Goal: Information Seeking & Learning: Learn about a topic

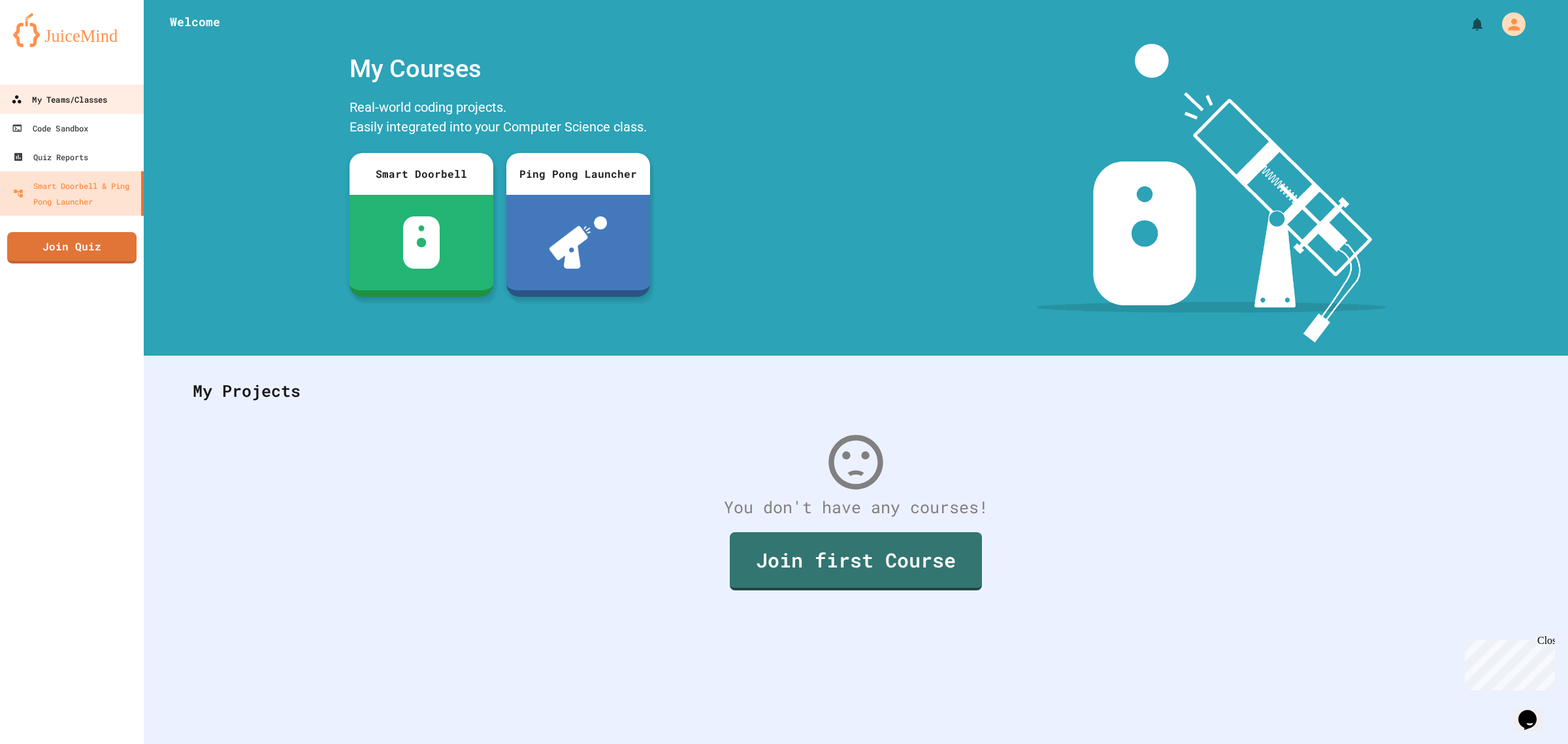
click at [83, 102] on div "My Teams/Classes" at bounding box center [59, 100] width 96 height 16
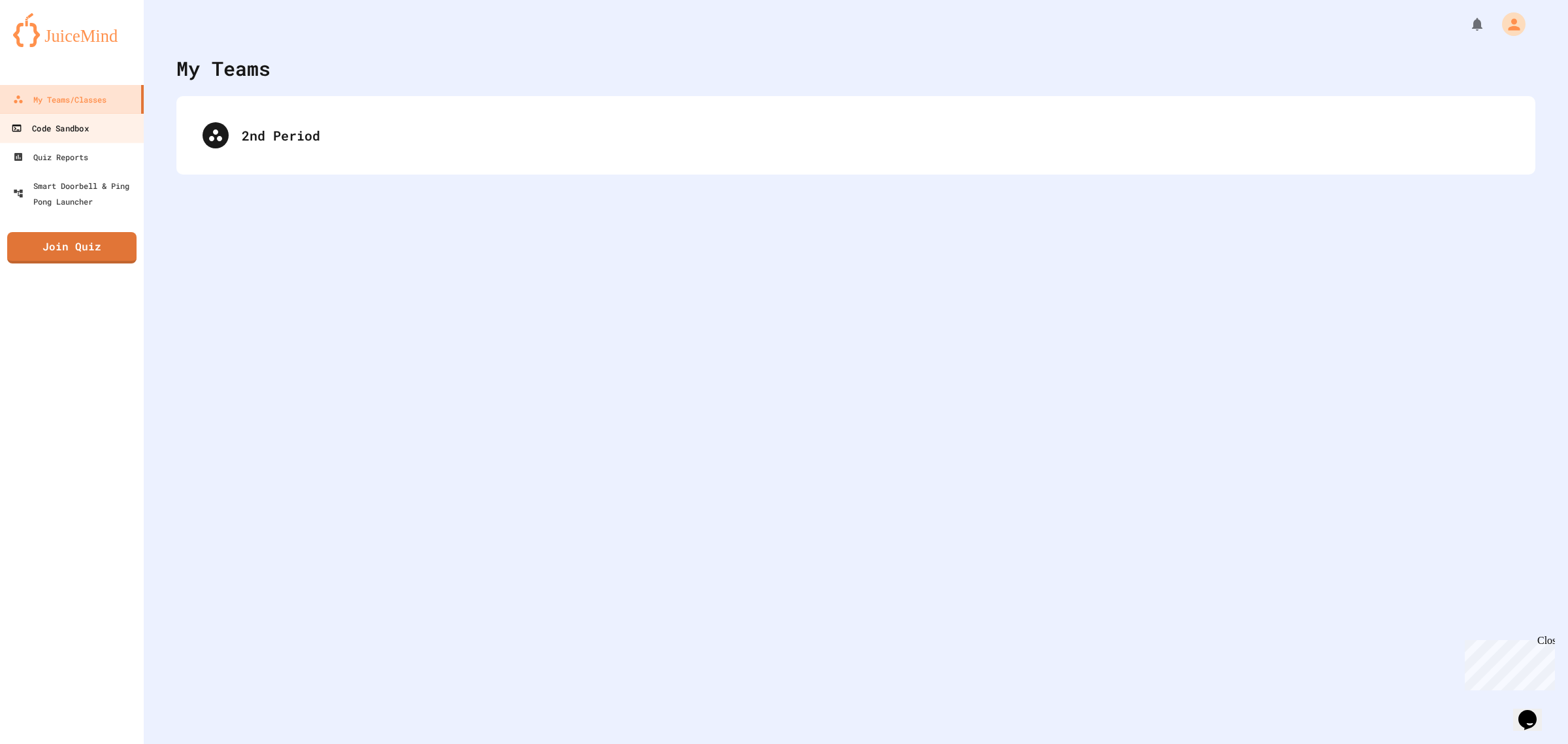
click at [86, 120] on div "Code Sandbox" at bounding box center [49, 128] width 77 height 16
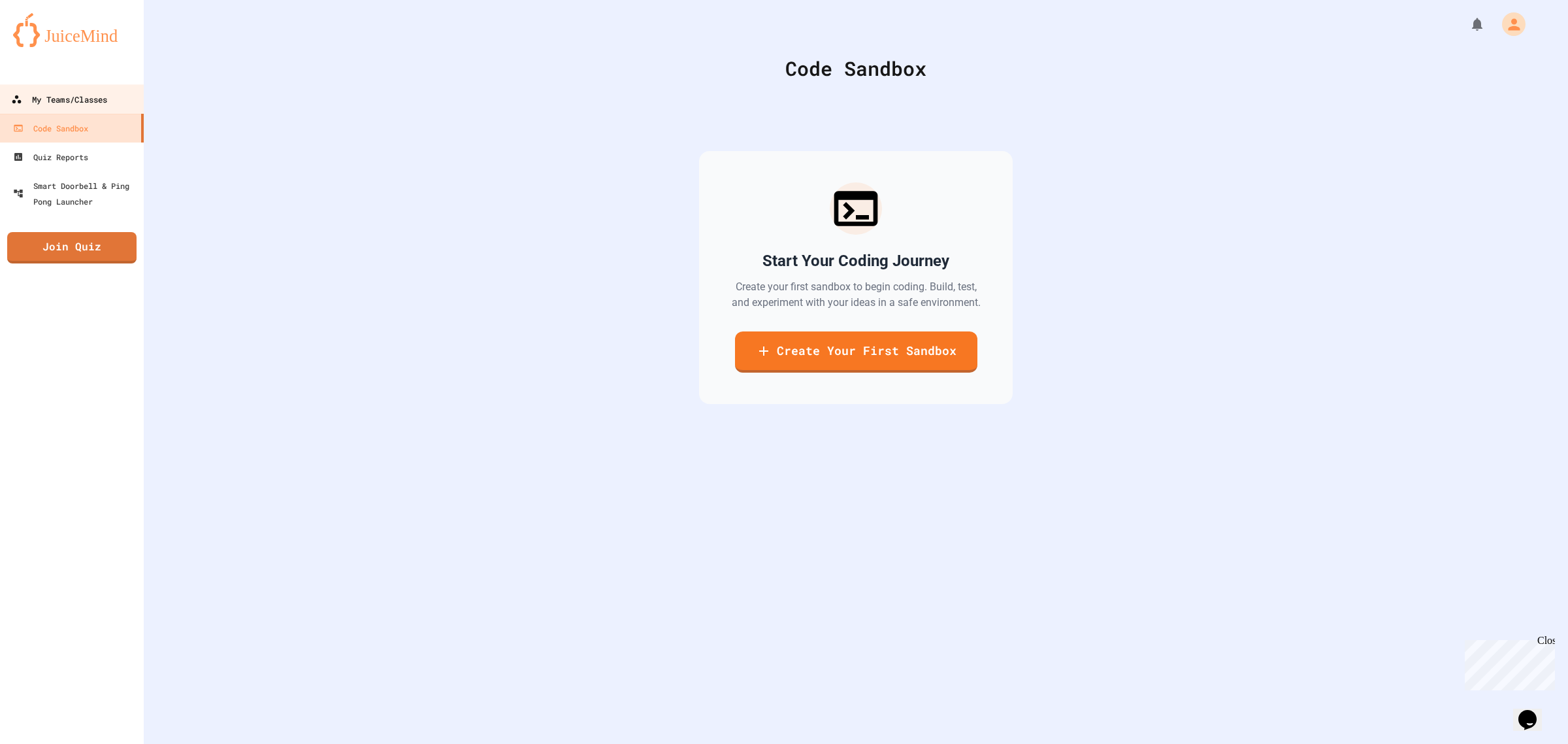
click at [90, 96] on div "My Teams/Classes" at bounding box center [59, 100] width 96 height 16
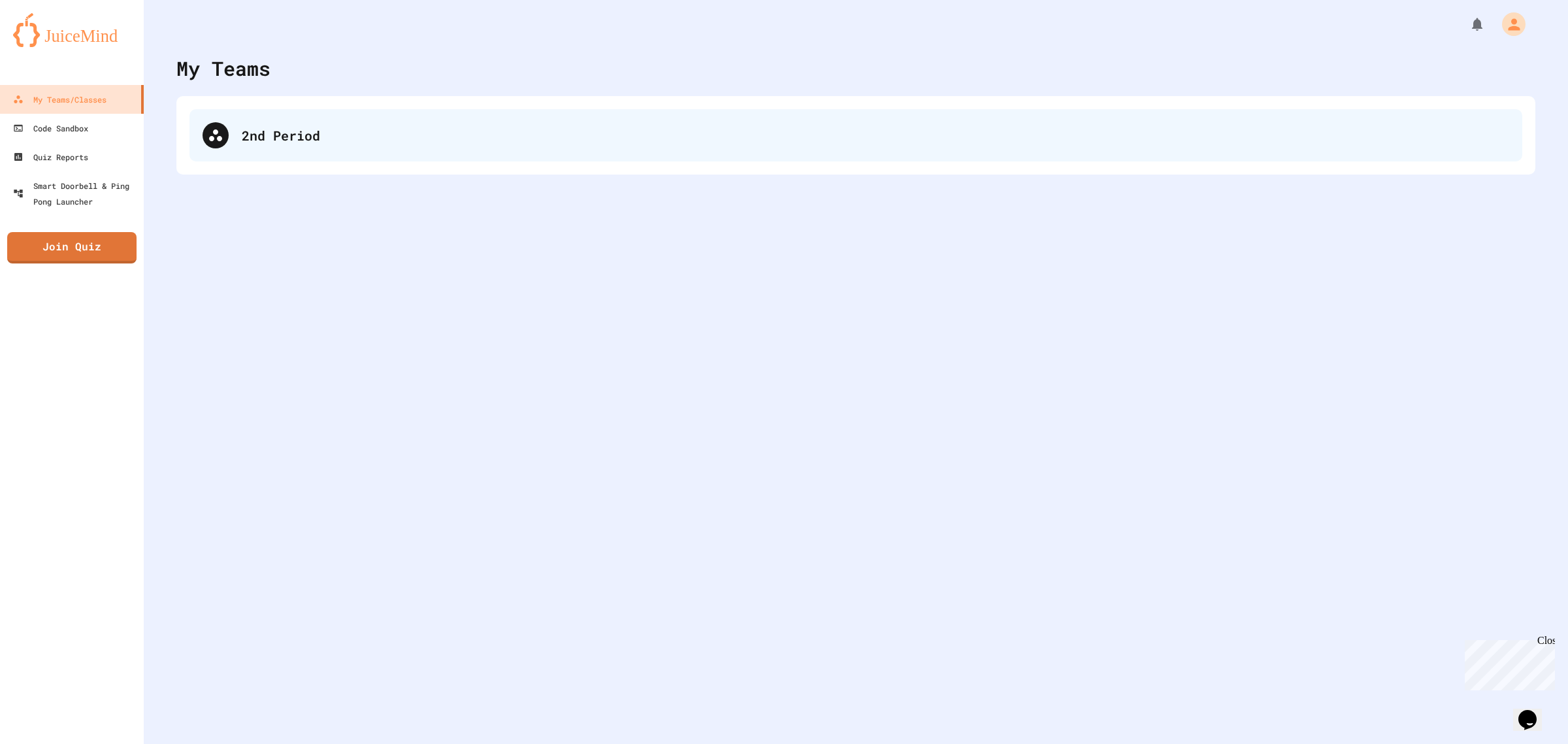
click at [350, 155] on div "2nd Period" at bounding box center [856, 135] width 1333 height 53
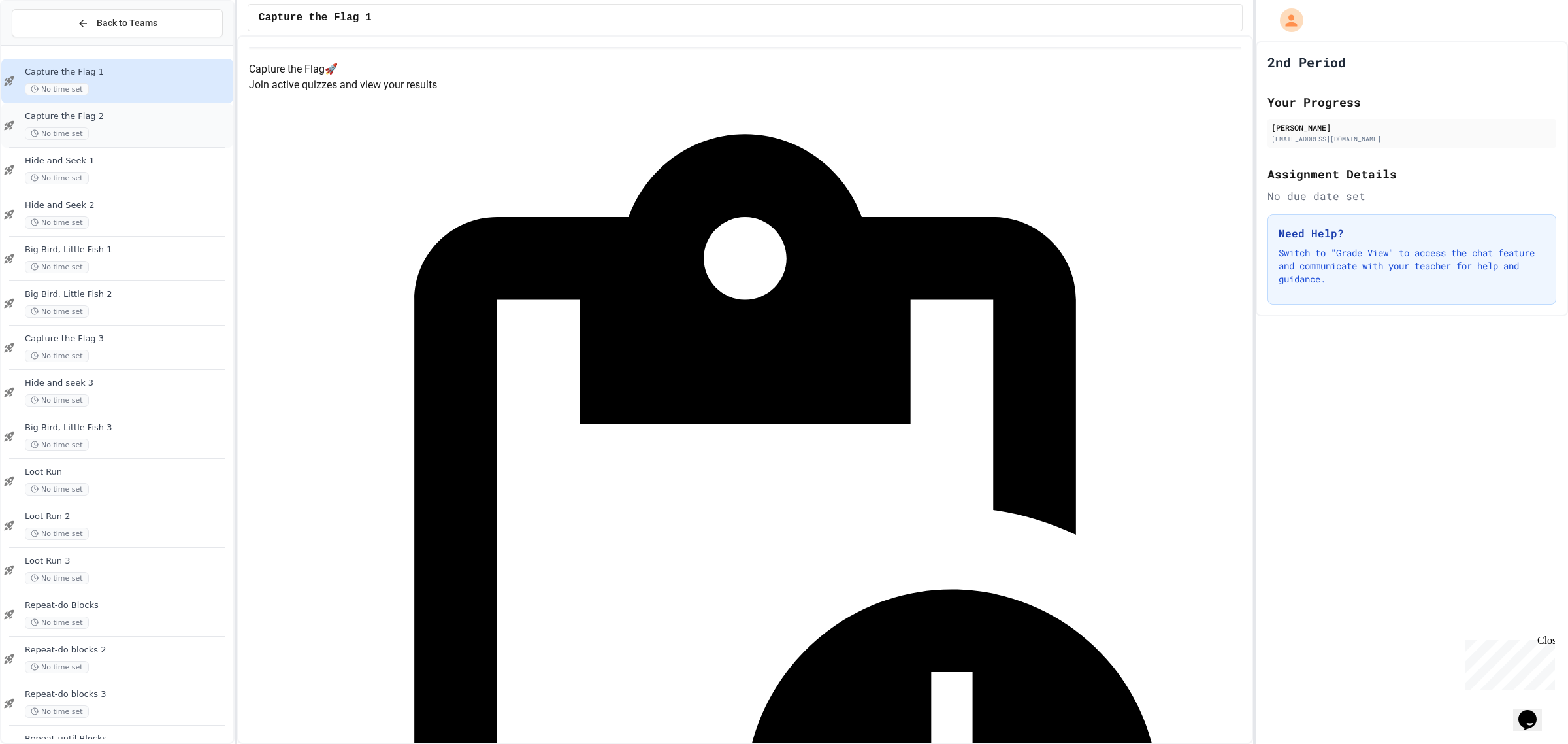
click at [136, 137] on div "No time set" at bounding box center [128, 133] width 206 height 12
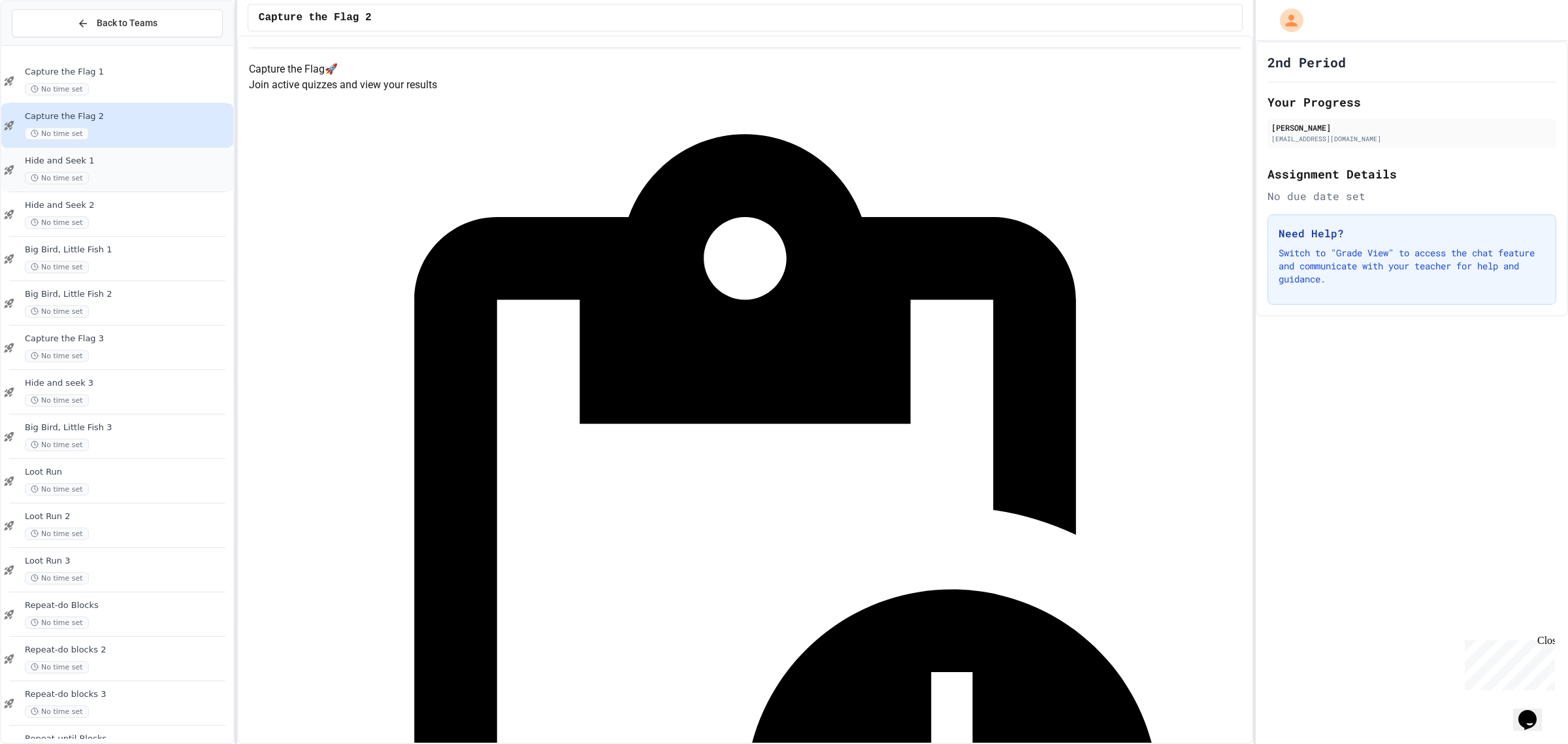
click at [136, 157] on span "Hide and Seek 1" at bounding box center [128, 161] width 206 height 11
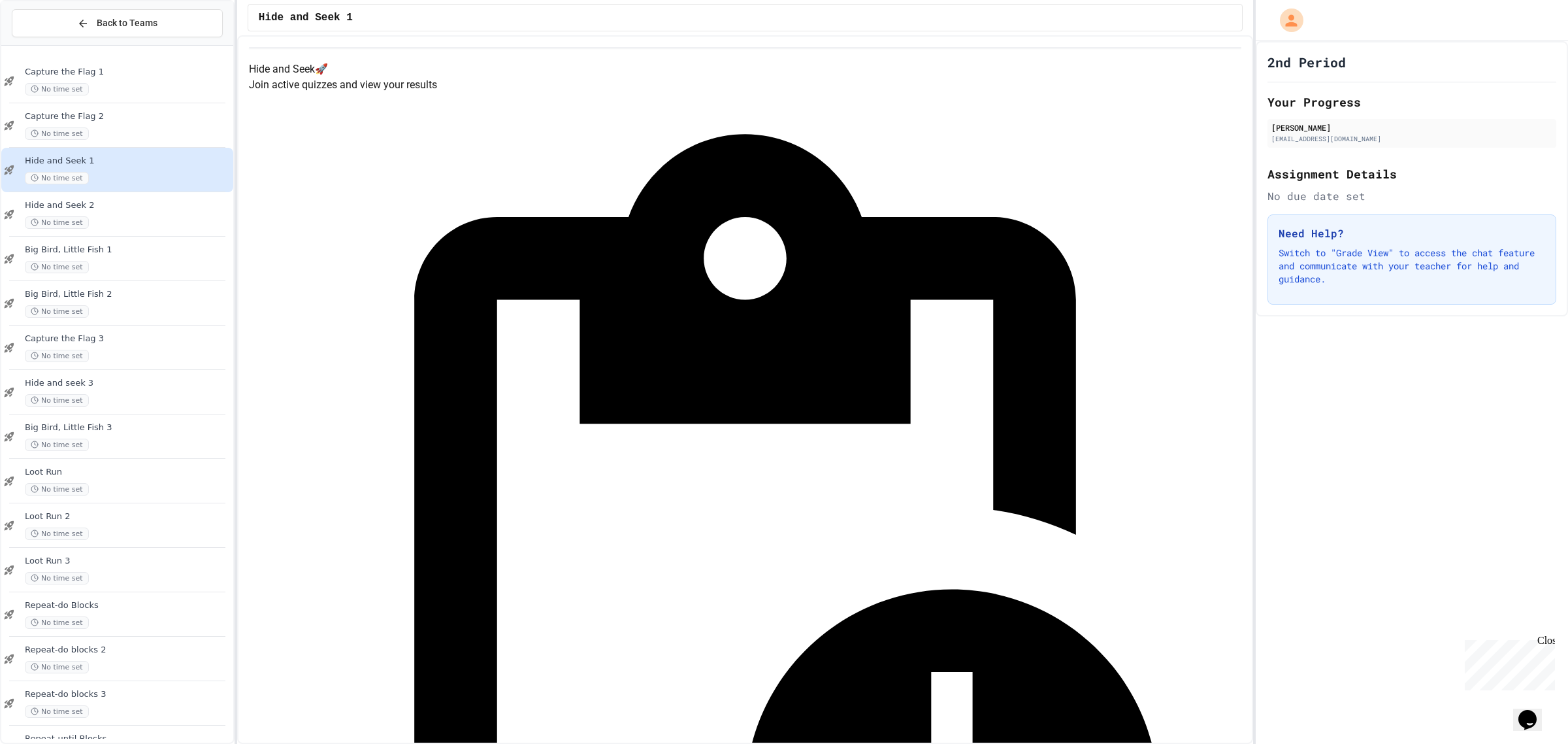
click at [138, 183] on div "No time set" at bounding box center [128, 177] width 206 height 12
click at [140, 193] on div "Hide and Seek 2 No time set" at bounding box center [117, 214] width 232 height 45
click at [70, 695] on span "Writing Functions 3" at bounding box center [128, 700] width 206 height 11
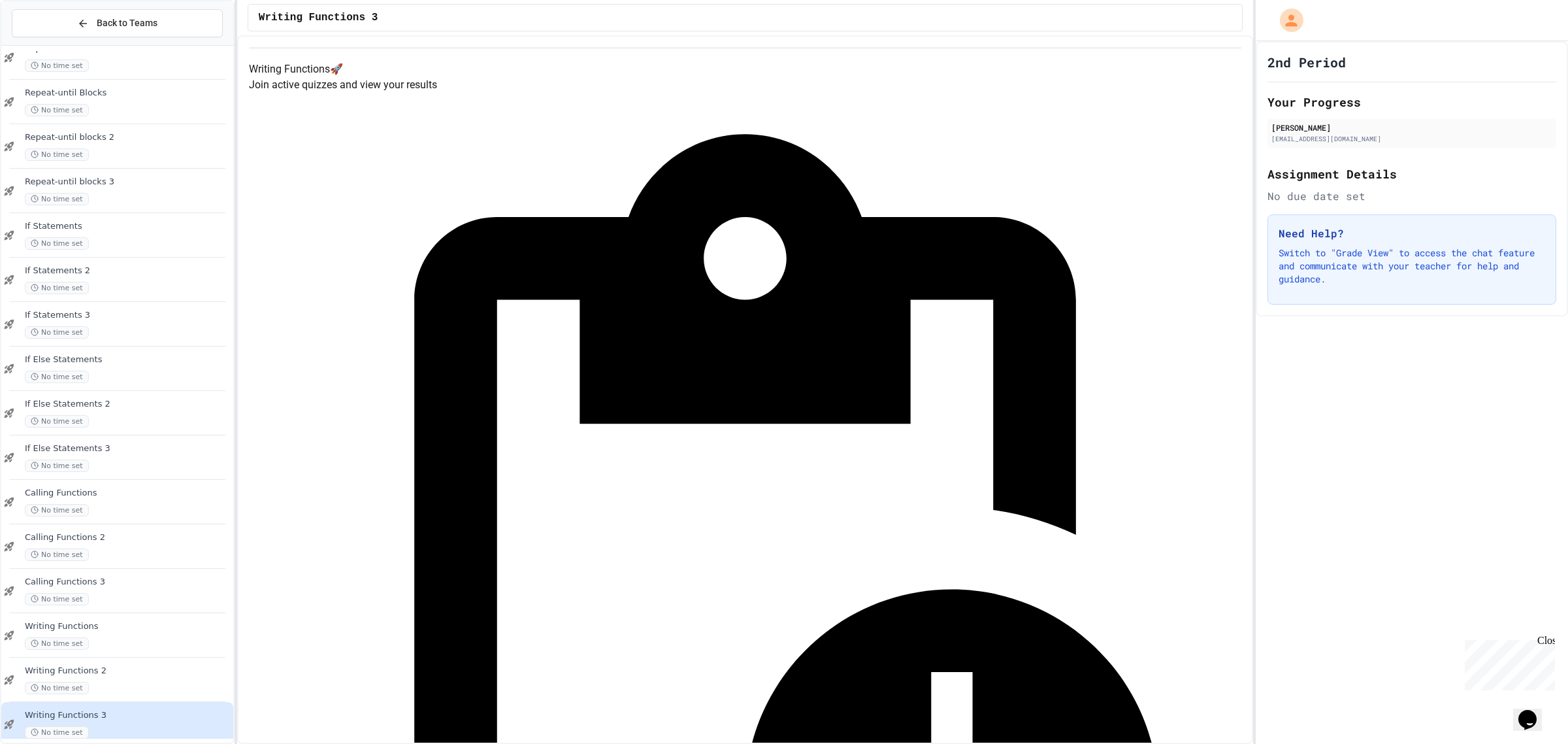
scroll to position [661, 0]
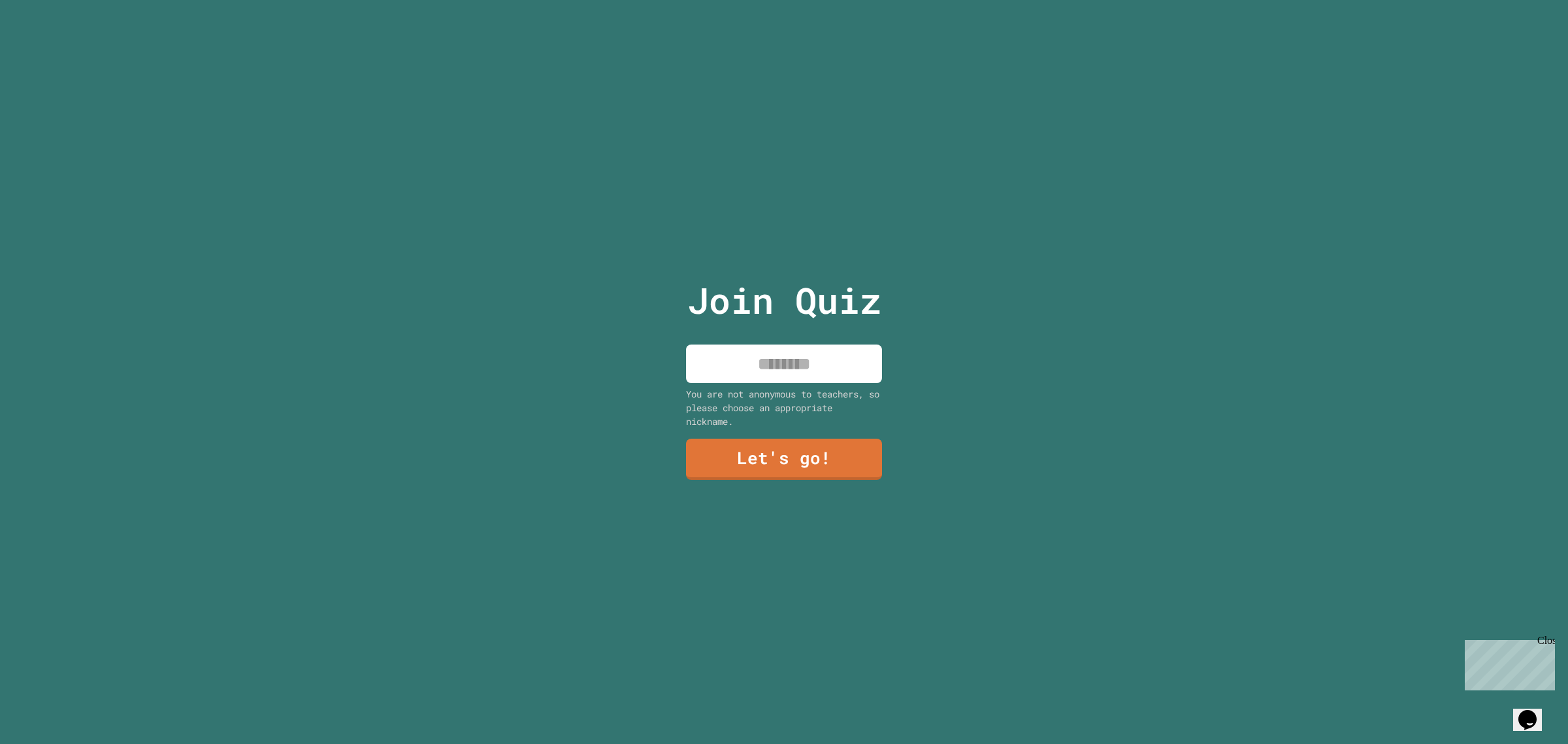
click at [820, 360] on input at bounding box center [784, 364] width 196 height 39
type input "*****"
click at [809, 462] on link "Let's go!" at bounding box center [785, 457] width 188 height 43
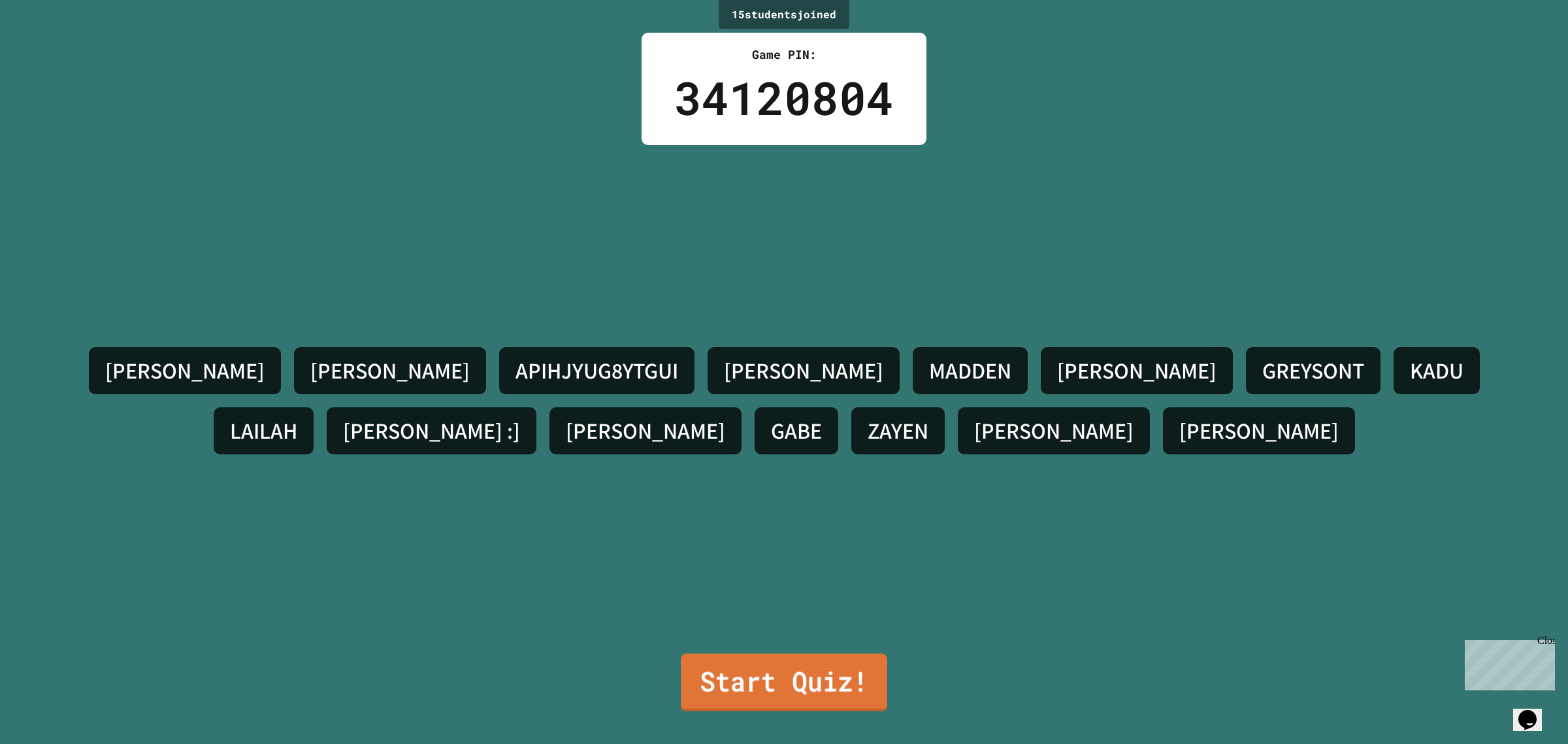
click at [768, 661] on link "Start Quiz!" at bounding box center [784, 682] width 206 height 58
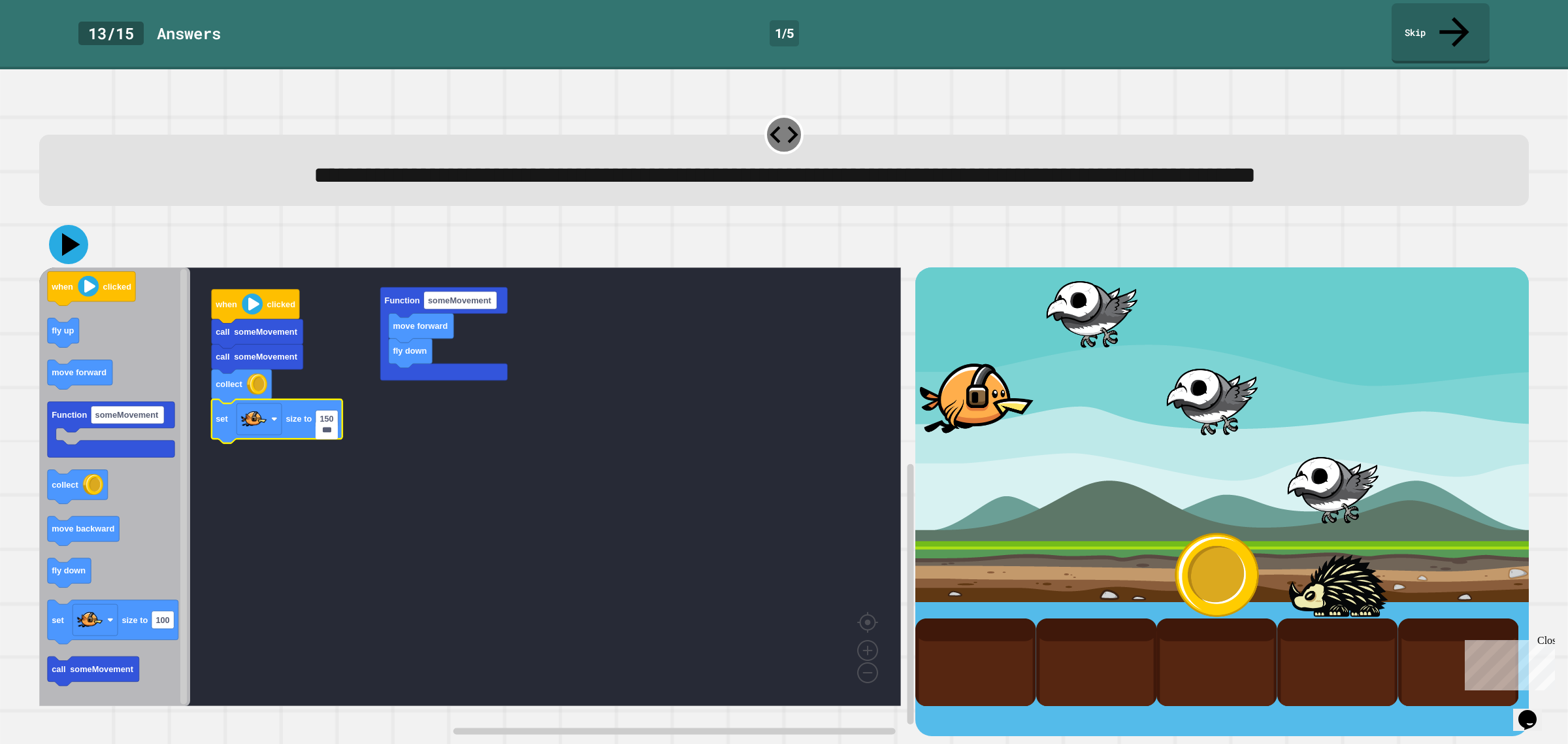
click at [80, 259] on icon at bounding box center [69, 245] width 39 height 39
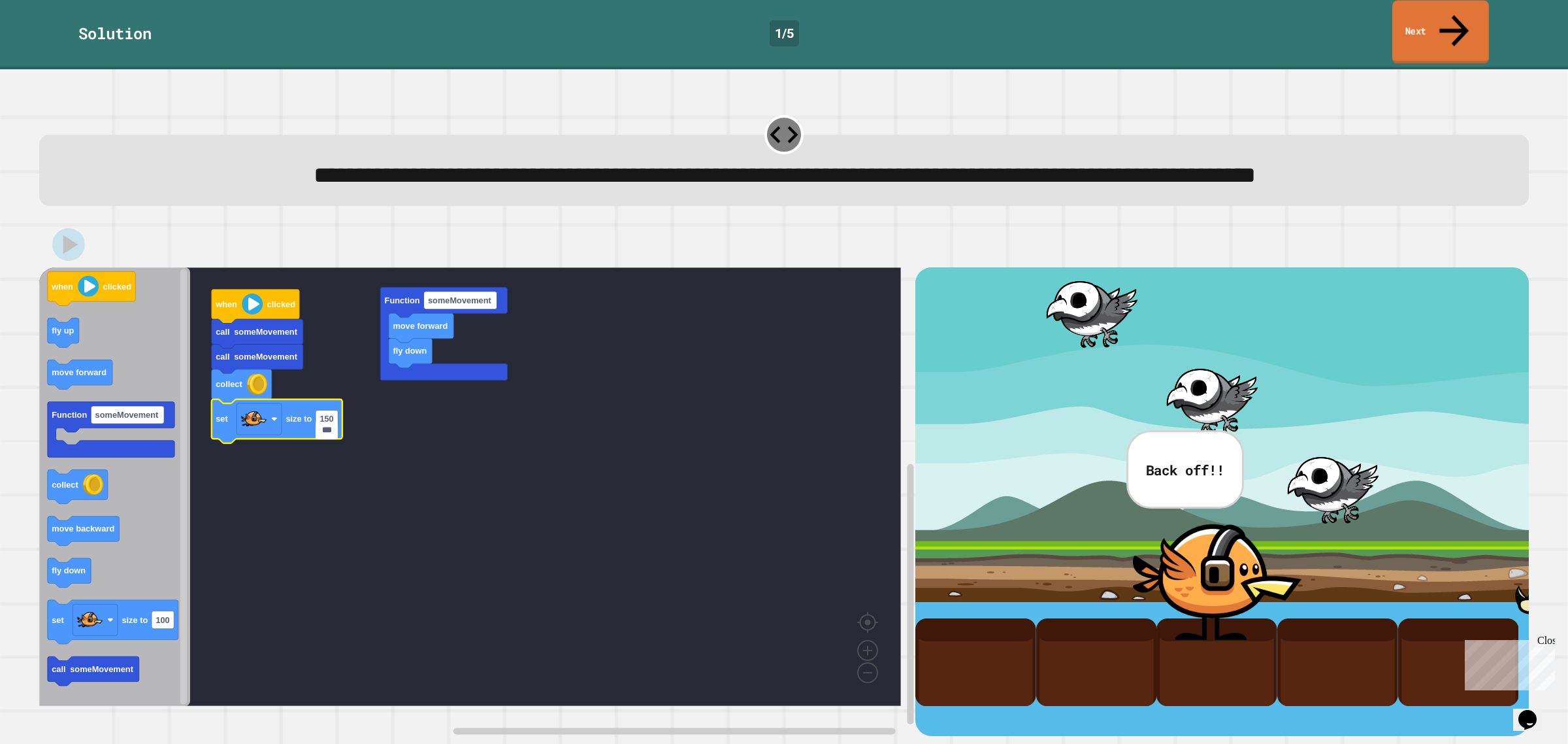
click at [1468, 7] on link "Next" at bounding box center [1440, 32] width 96 height 63
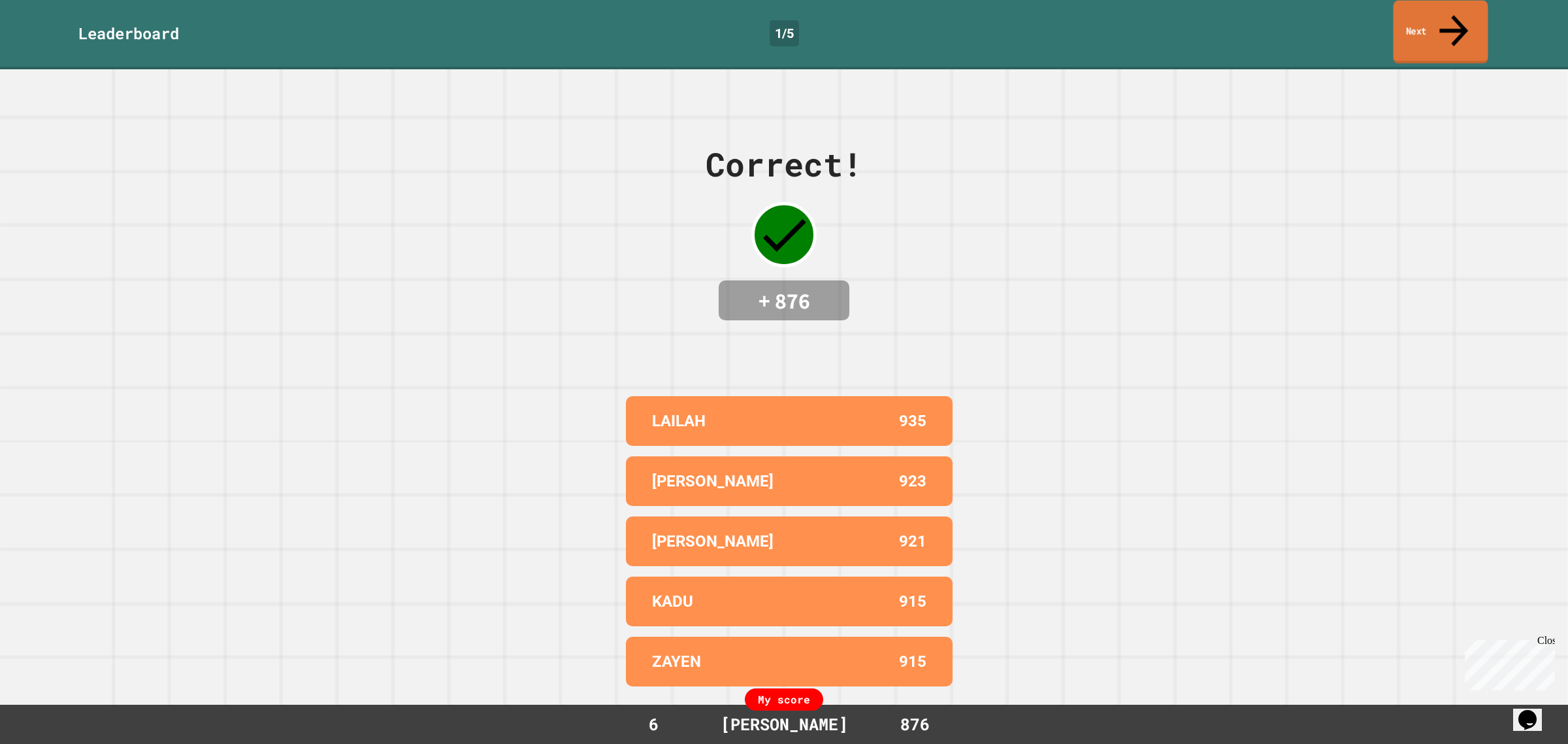
click at [1468, 7] on link "Next" at bounding box center [1441, 32] width 95 height 63
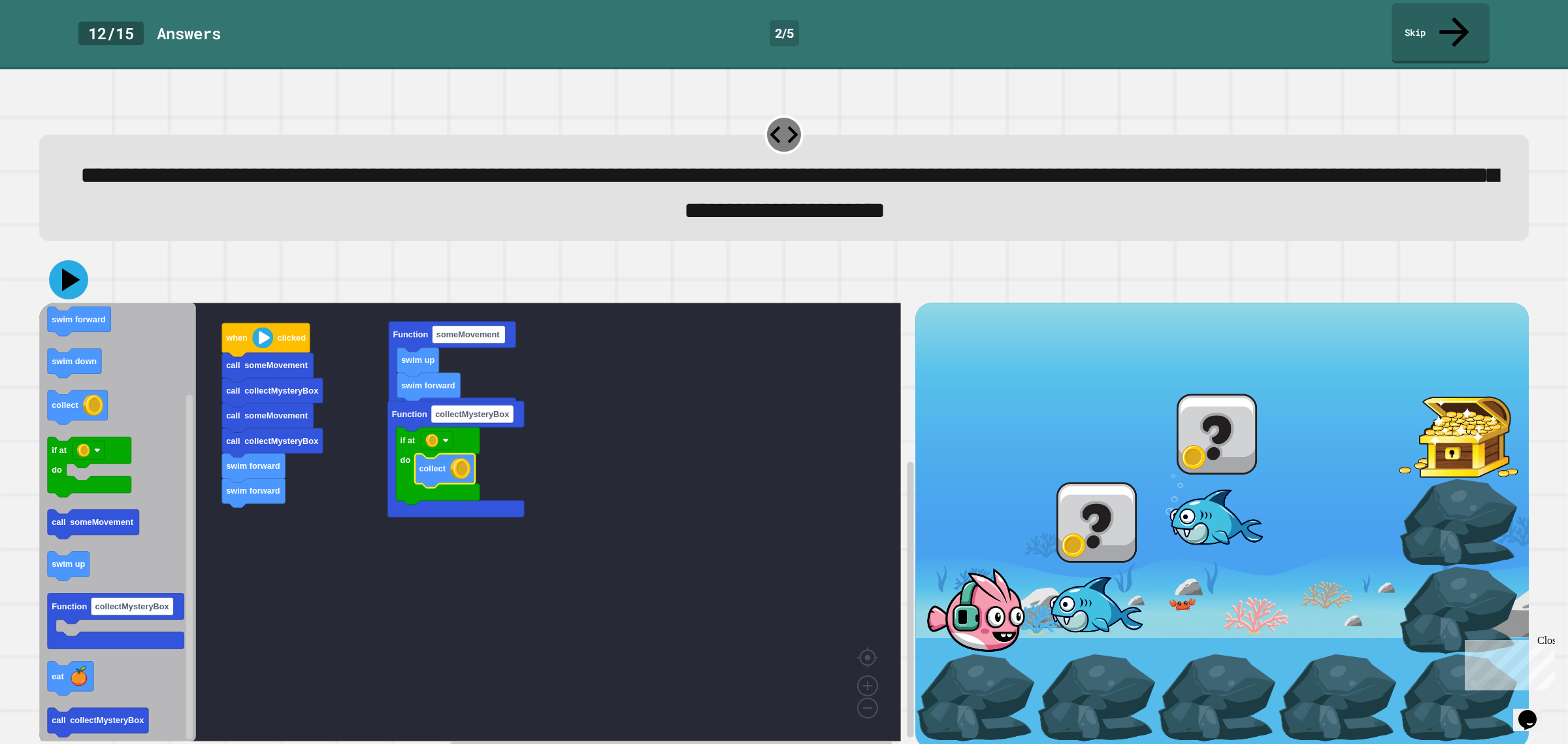
click at [66, 269] on icon at bounding box center [71, 280] width 19 height 23
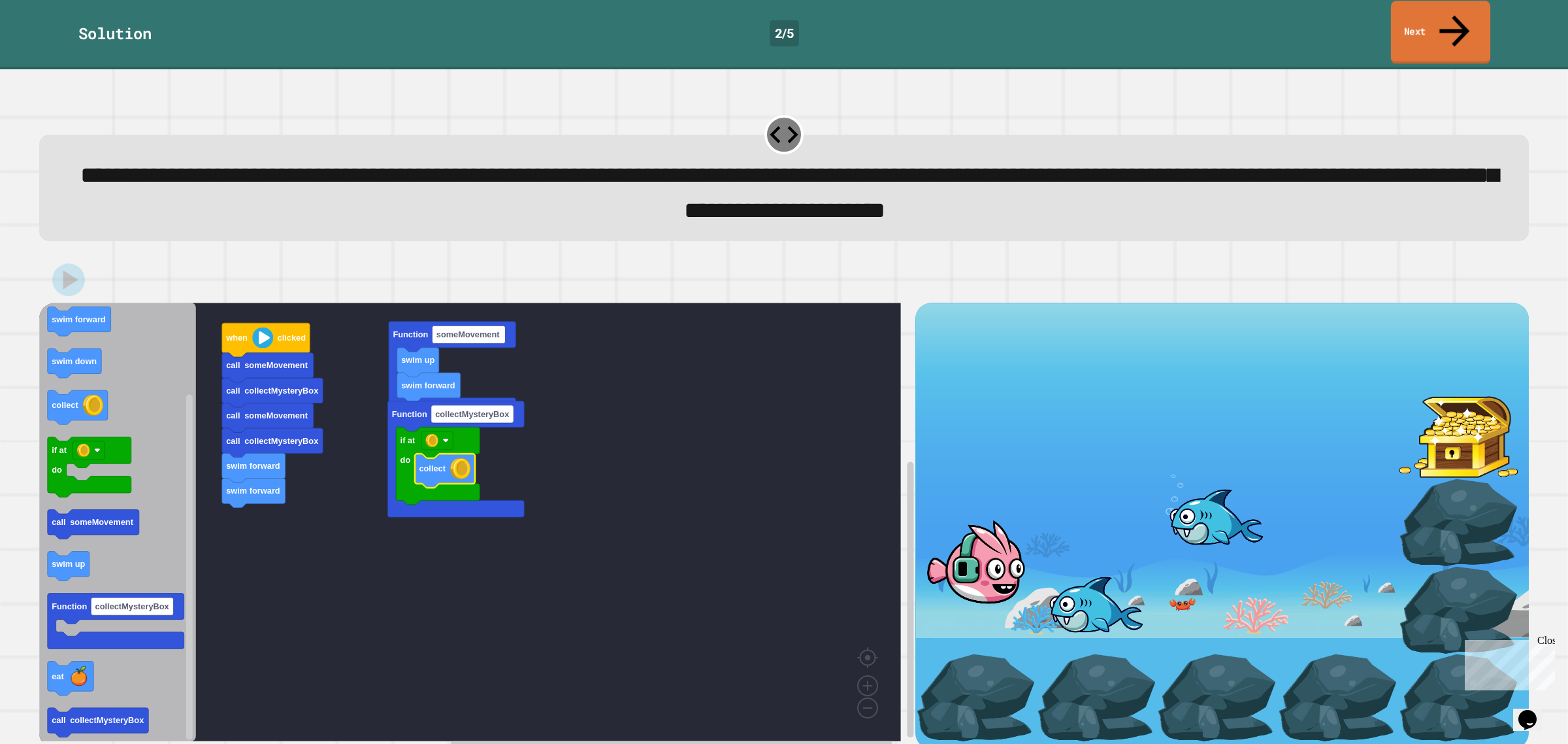
click at [1415, 24] on link "Next" at bounding box center [1440, 32] width 100 height 63
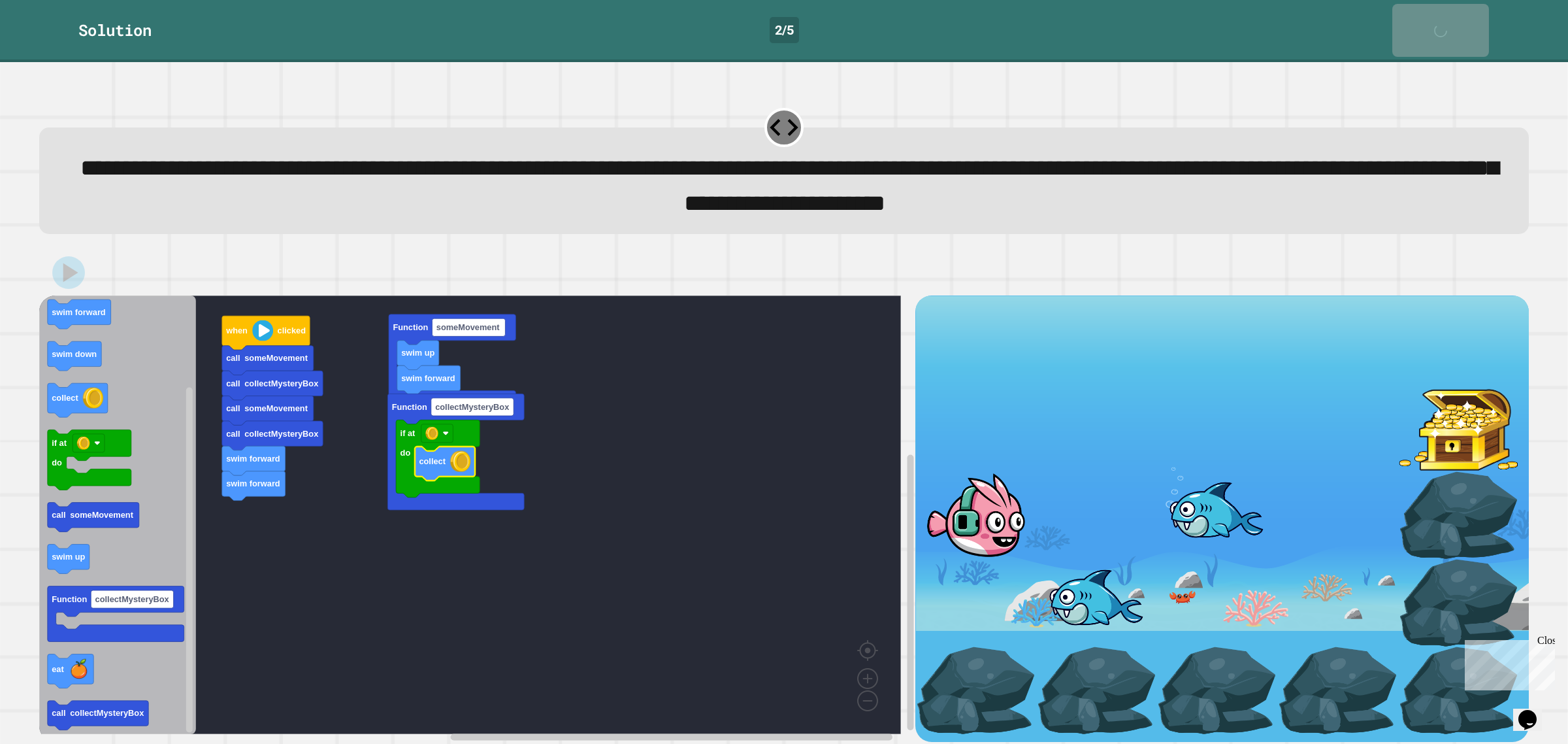
click at [1415, 21] on link "Next" at bounding box center [1440, 30] width 96 height 53
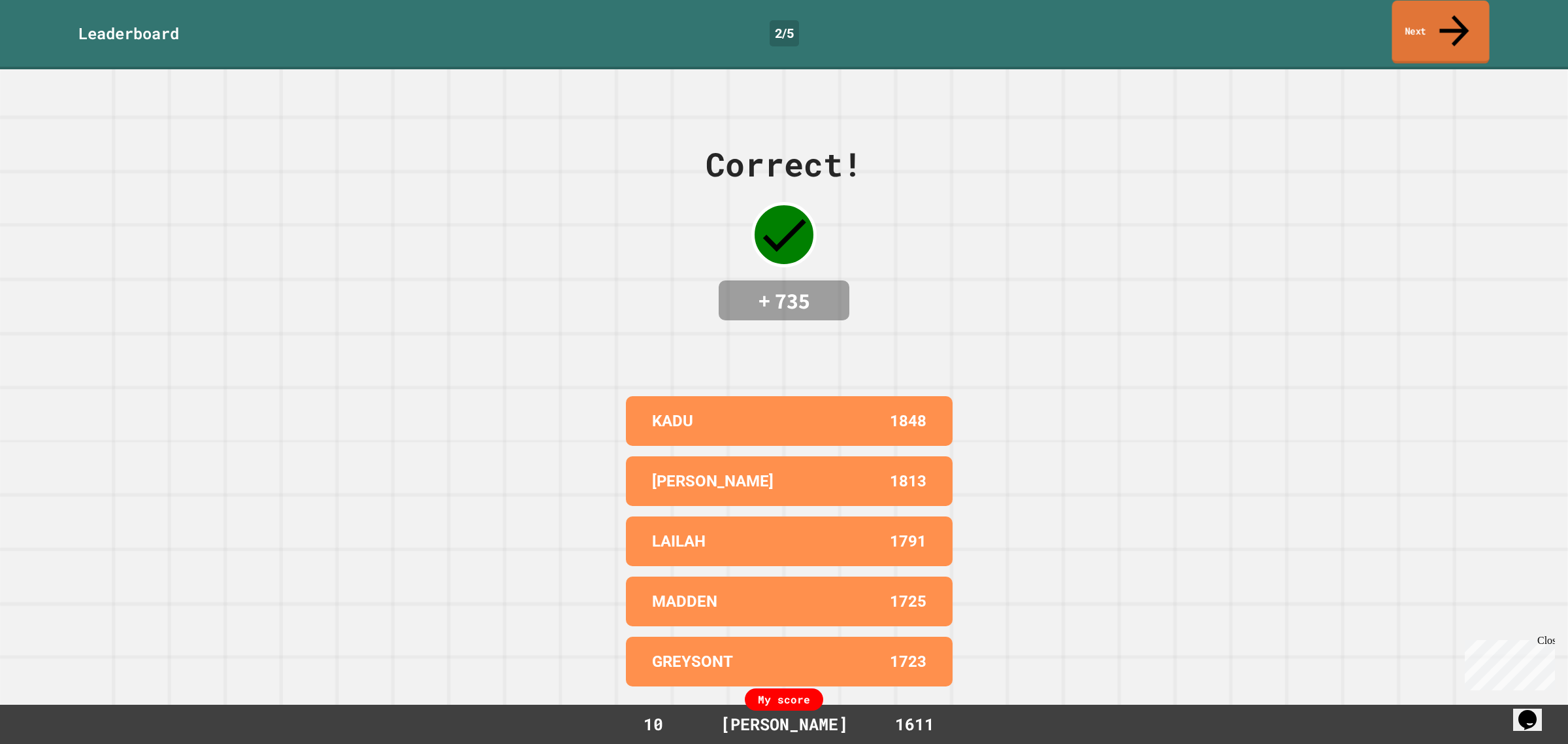
click at [1418, 15] on link "Next" at bounding box center [1440, 32] width 97 height 63
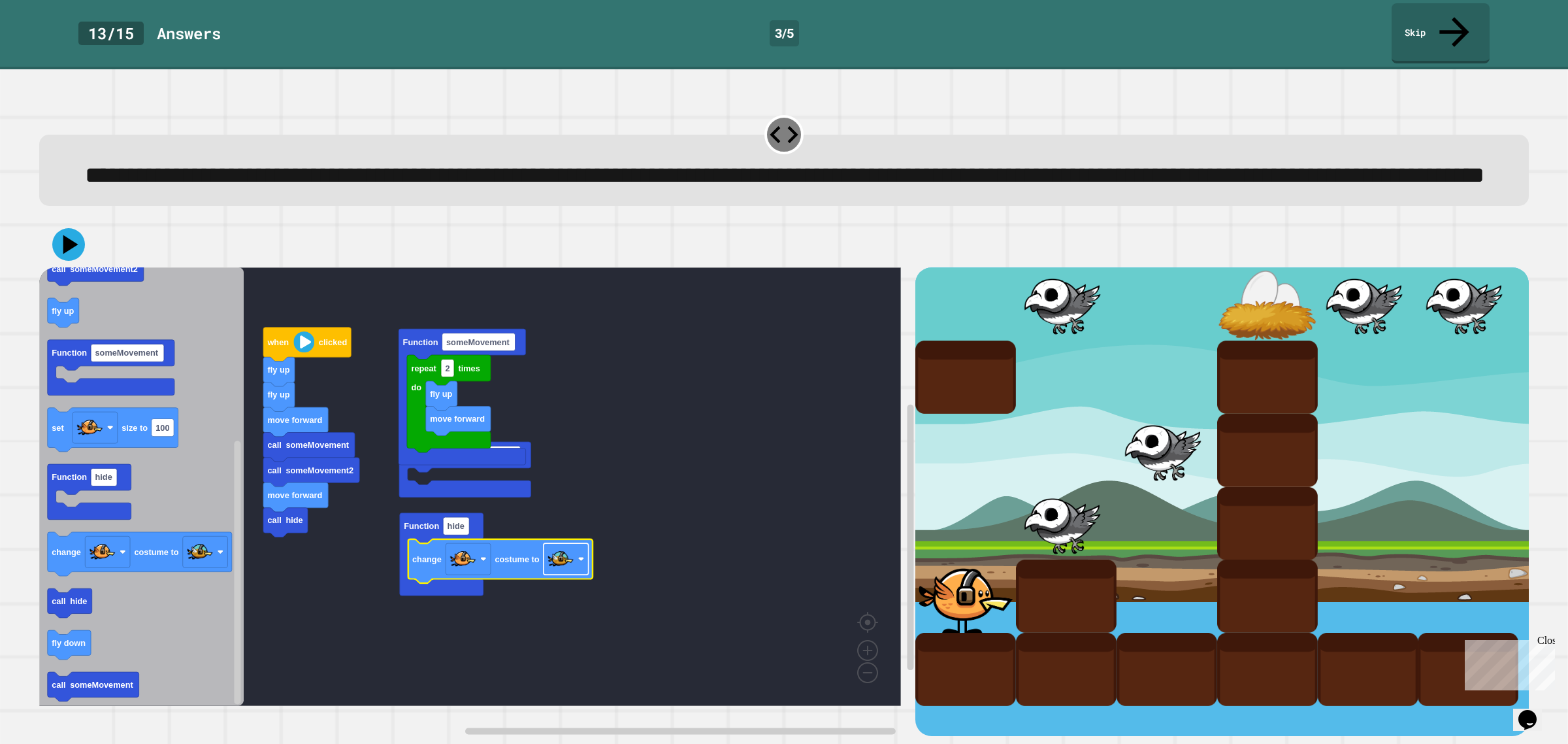
click at [580, 575] on rect "Blockly Workspace" at bounding box center [566, 558] width 45 height 32
click at [577, 571] on rect "Blockly Workspace" at bounding box center [566, 558] width 45 height 32
click at [527, 607] on rect "Blockly Workspace" at bounding box center [522, 599] width 22 height 18
click at [527, 616] on input "***" at bounding box center [522, 610] width 22 height 18
type input "*"
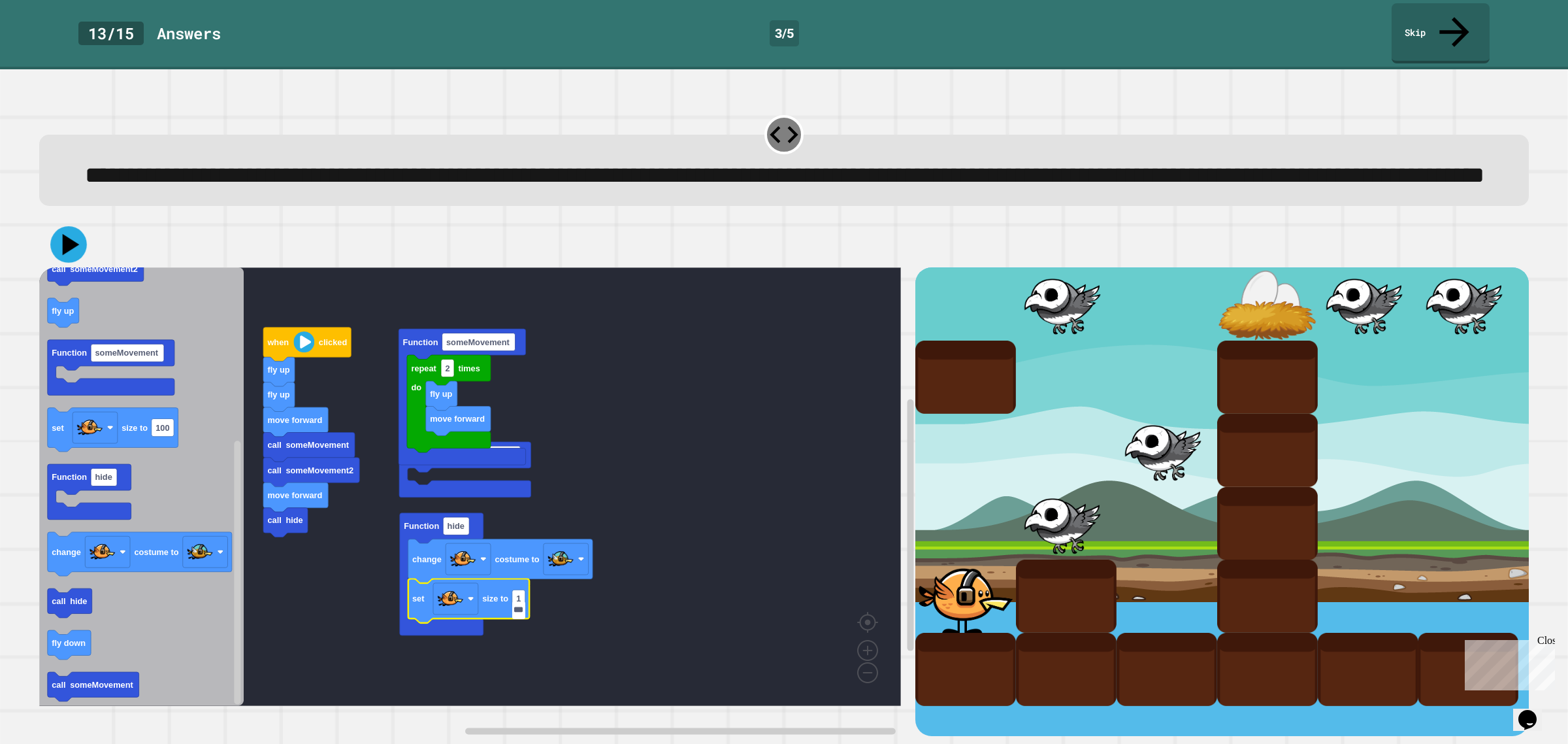
type input "***"
drag, startPoint x: 79, startPoint y: 250, endPoint x: 90, endPoint y: 249, distance: 11.0
click at [79, 250] on icon at bounding box center [68, 244] width 36 height 36
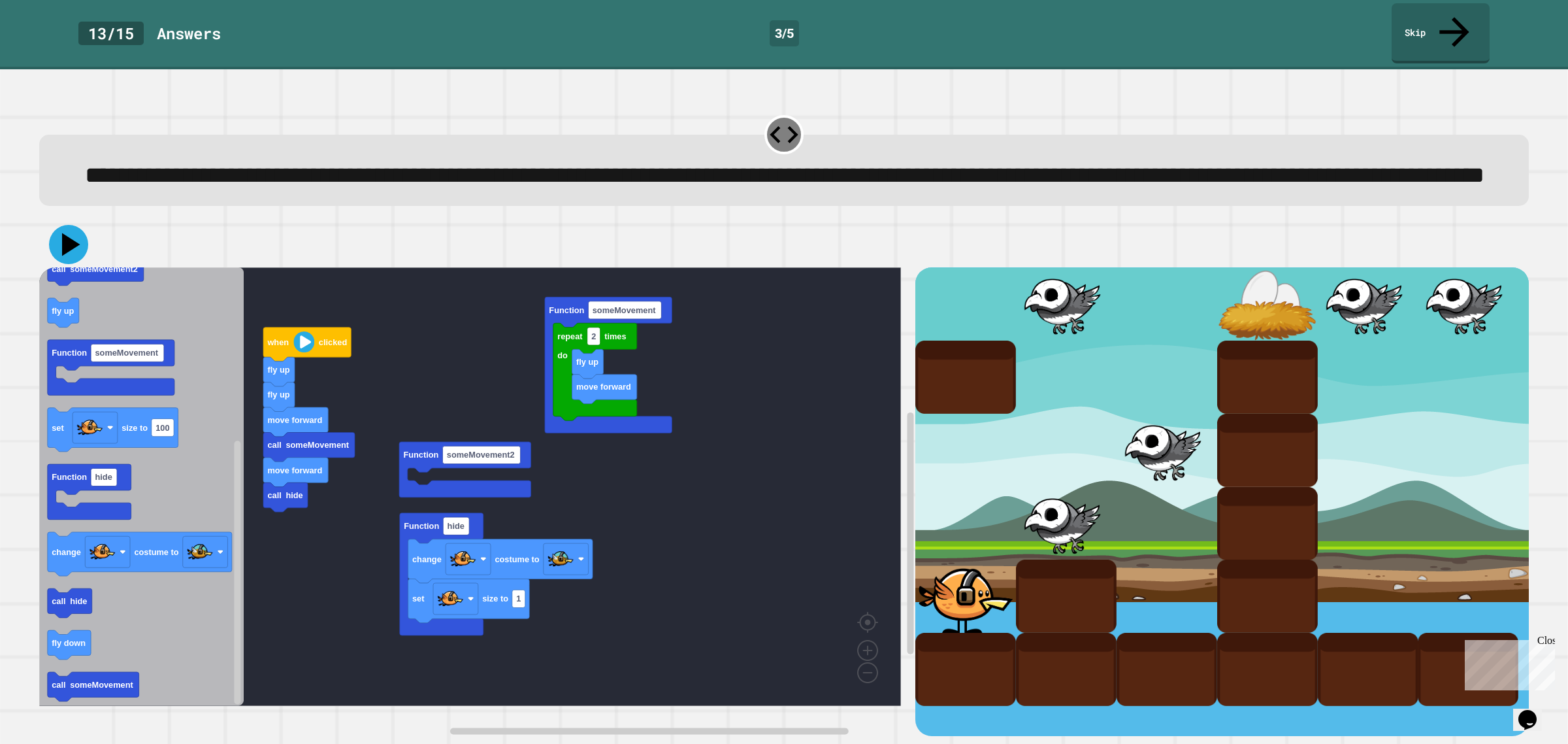
click at [69, 262] on icon at bounding box center [69, 245] width 39 height 39
click at [70, 254] on icon at bounding box center [70, 244] width 15 height 19
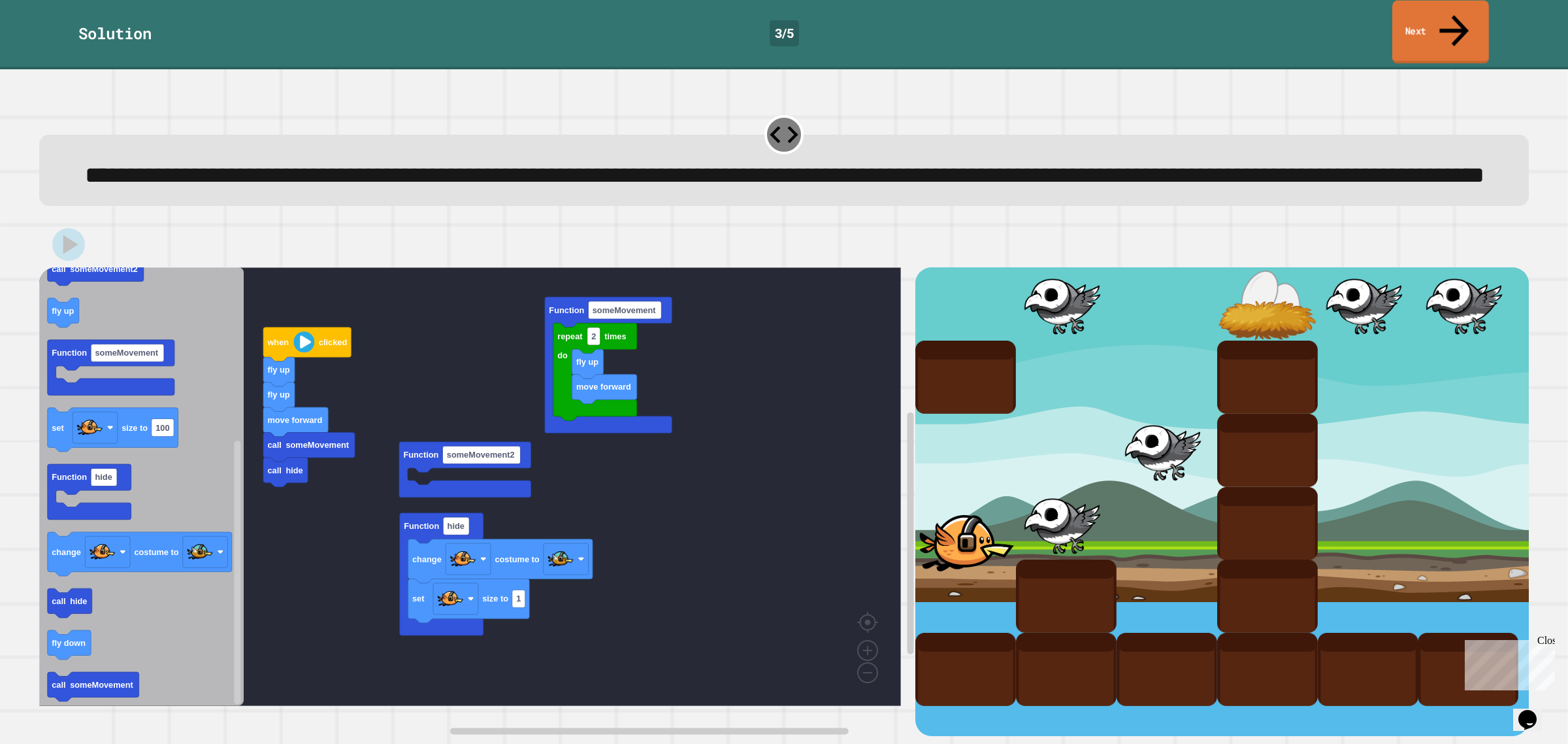
click at [1421, 19] on link "Next" at bounding box center [1440, 32] width 96 height 63
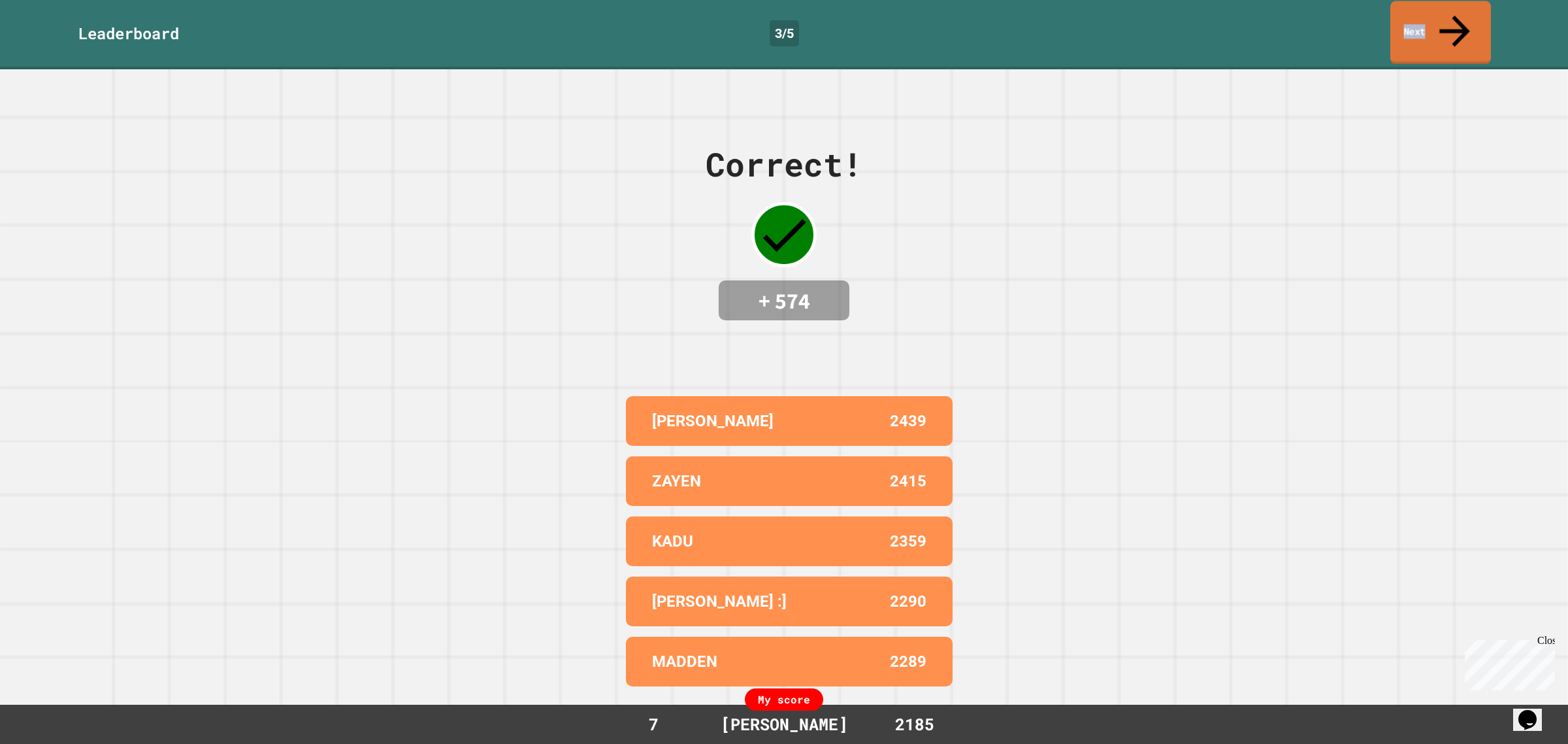
click at [1421, 19] on link "Next" at bounding box center [1441, 32] width 100 height 63
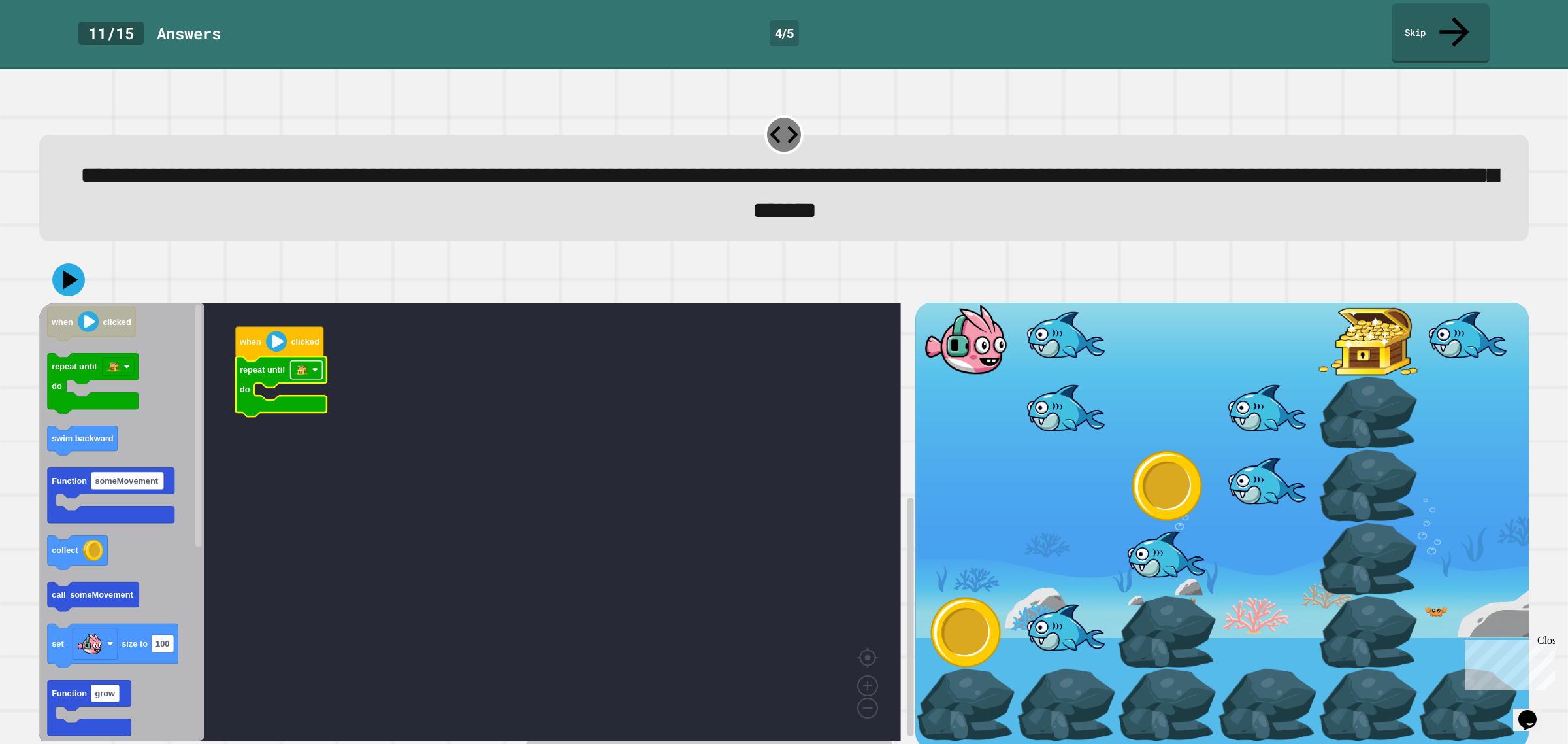
click at [317, 361] on rect "Blockly Workspace" at bounding box center [307, 370] width 32 height 19
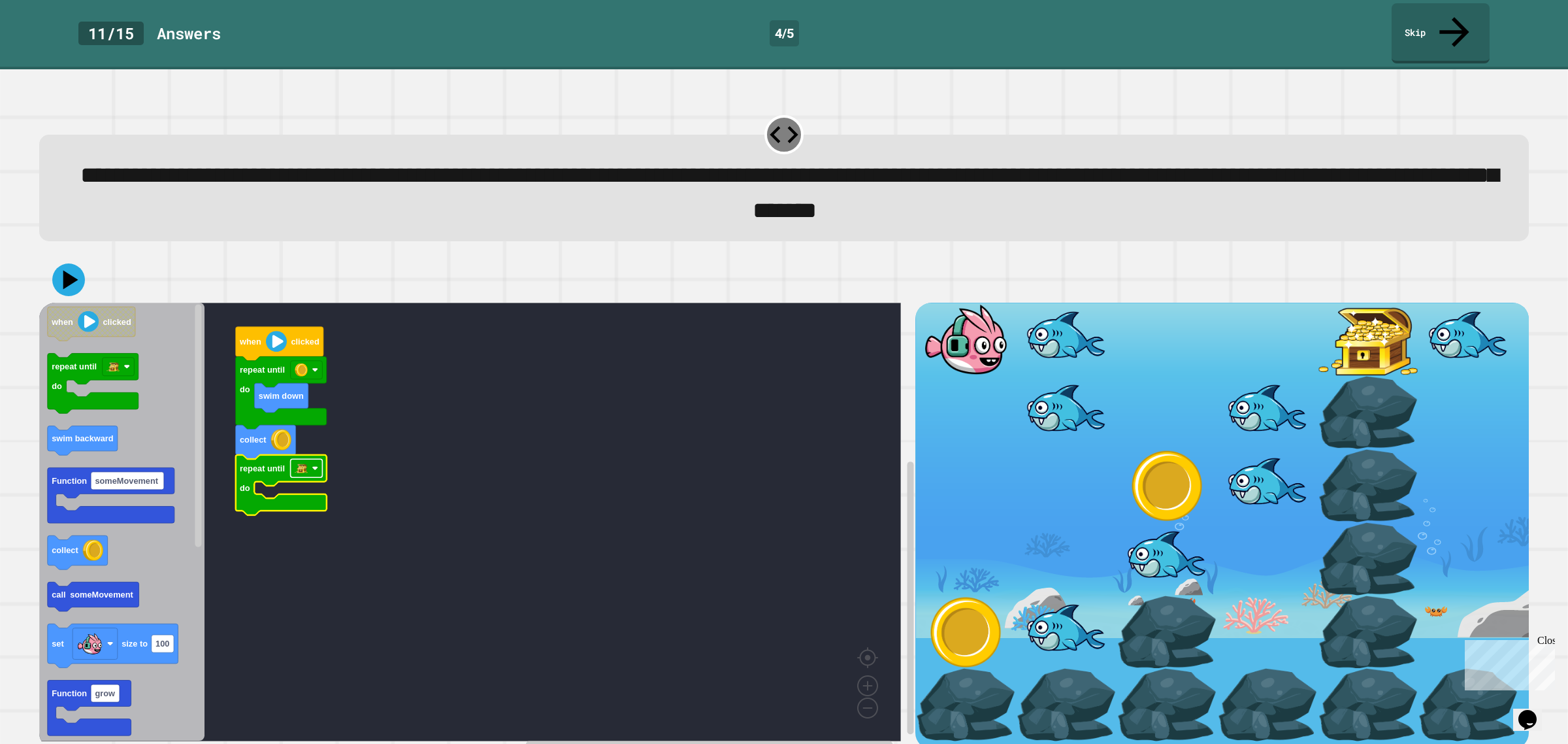
click at [322, 459] on rect "Blockly Workspace" at bounding box center [307, 468] width 32 height 19
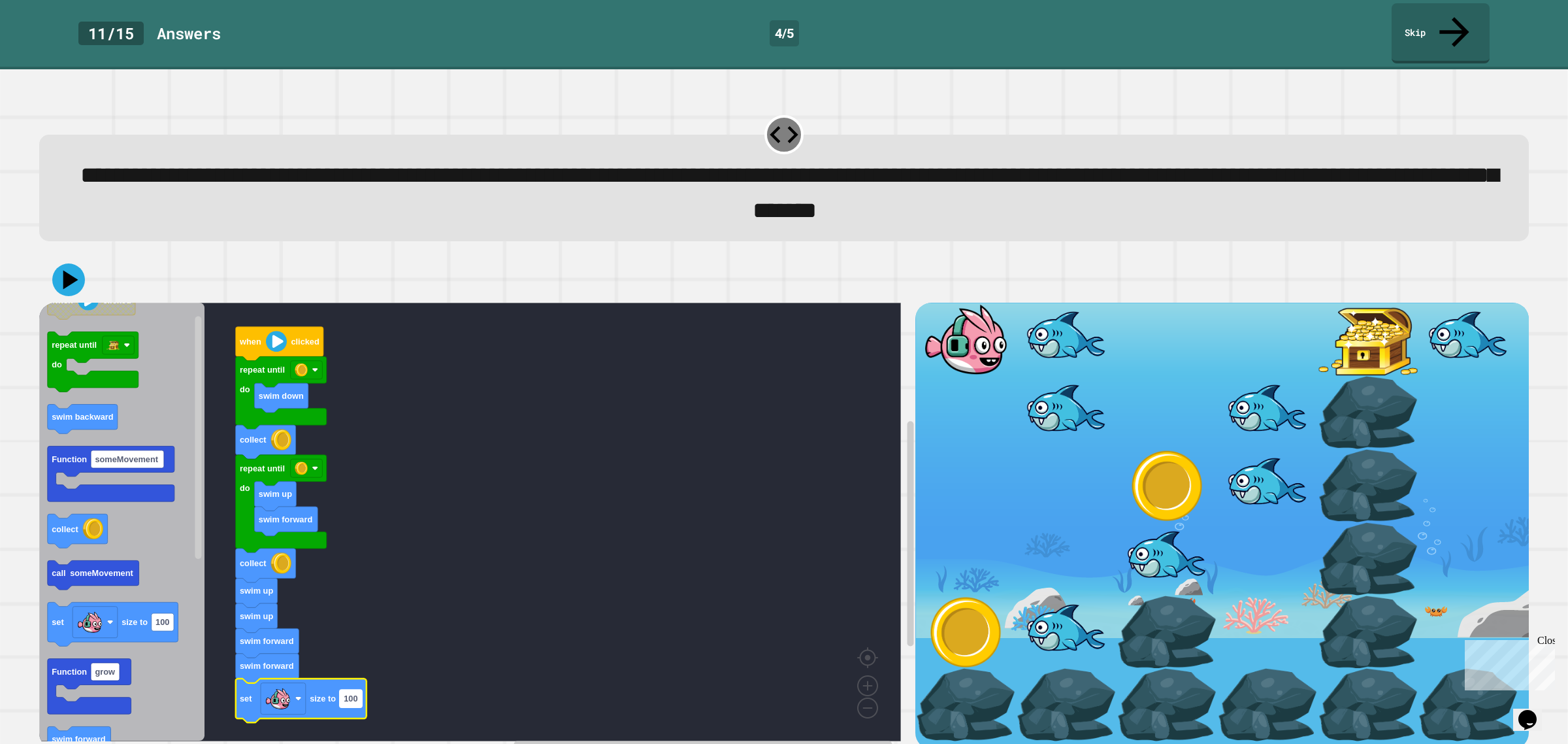
click at [354, 694] on text "100" at bounding box center [350, 699] width 14 height 10
type input "***"
click at [66, 260] on icon at bounding box center [69, 280] width 39 height 39
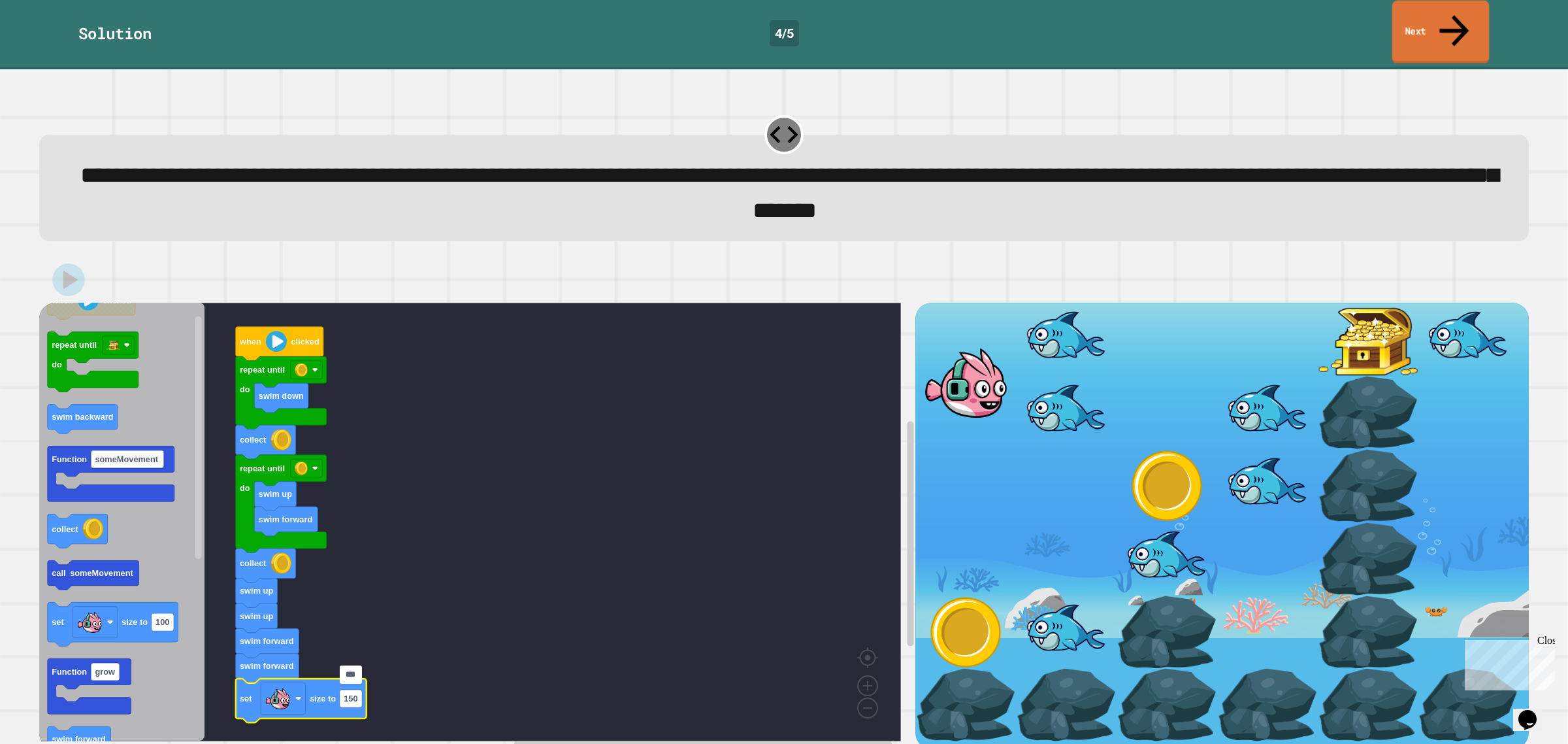
click at [1468, 15] on link "Next" at bounding box center [1441, 32] width 97 height 63
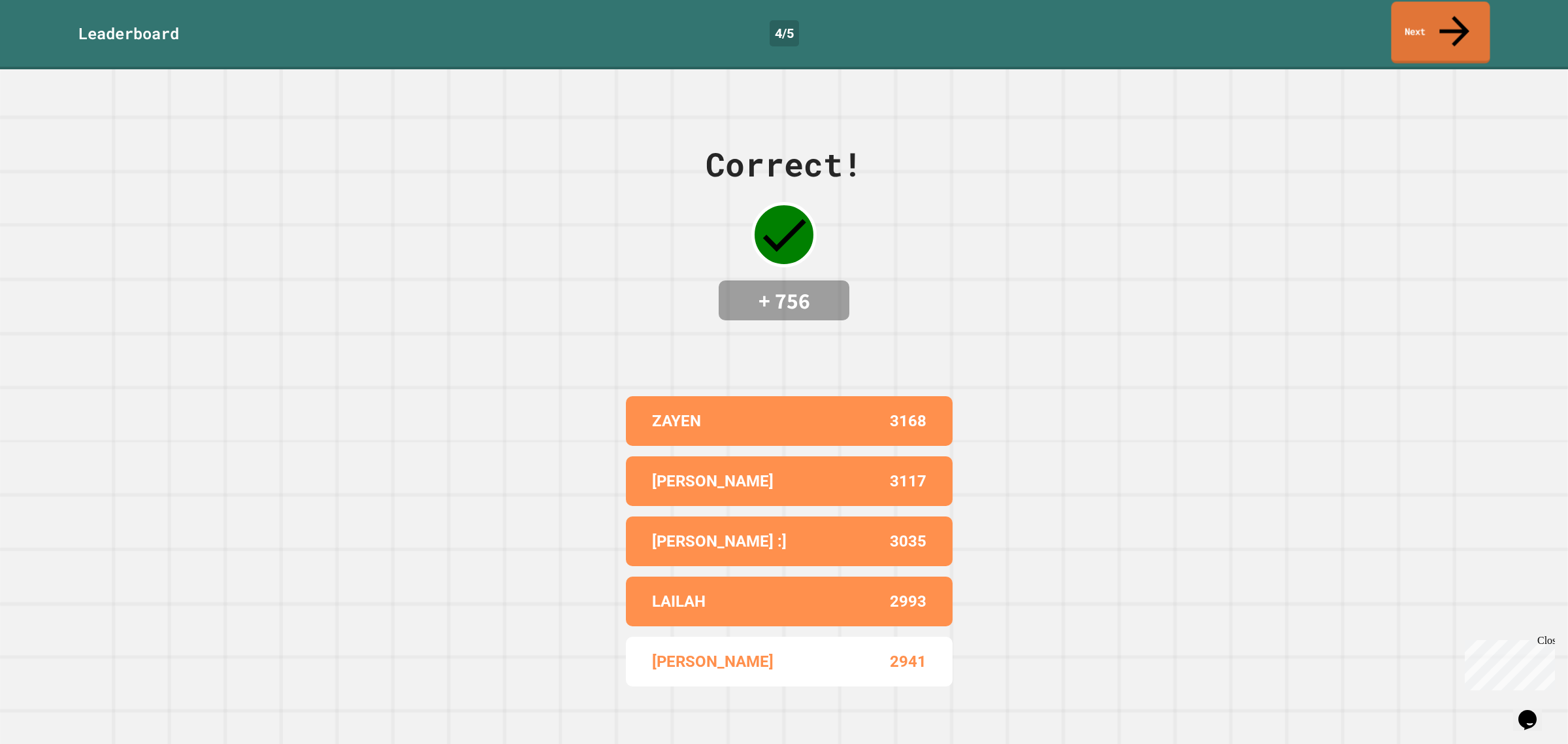
drag, startPoint x: 1468, startPoint y: 15, endPoint x: 1501, endPoint y: 27, distance: 35.1
click at [1501, 27] on div "Leaderboard 4 / 5 Next" at bounding box center [784, 33] width 1568 height 60
click at [1472, 17] on link "Next" at bounding box center [1441, 32] width 97 height 63
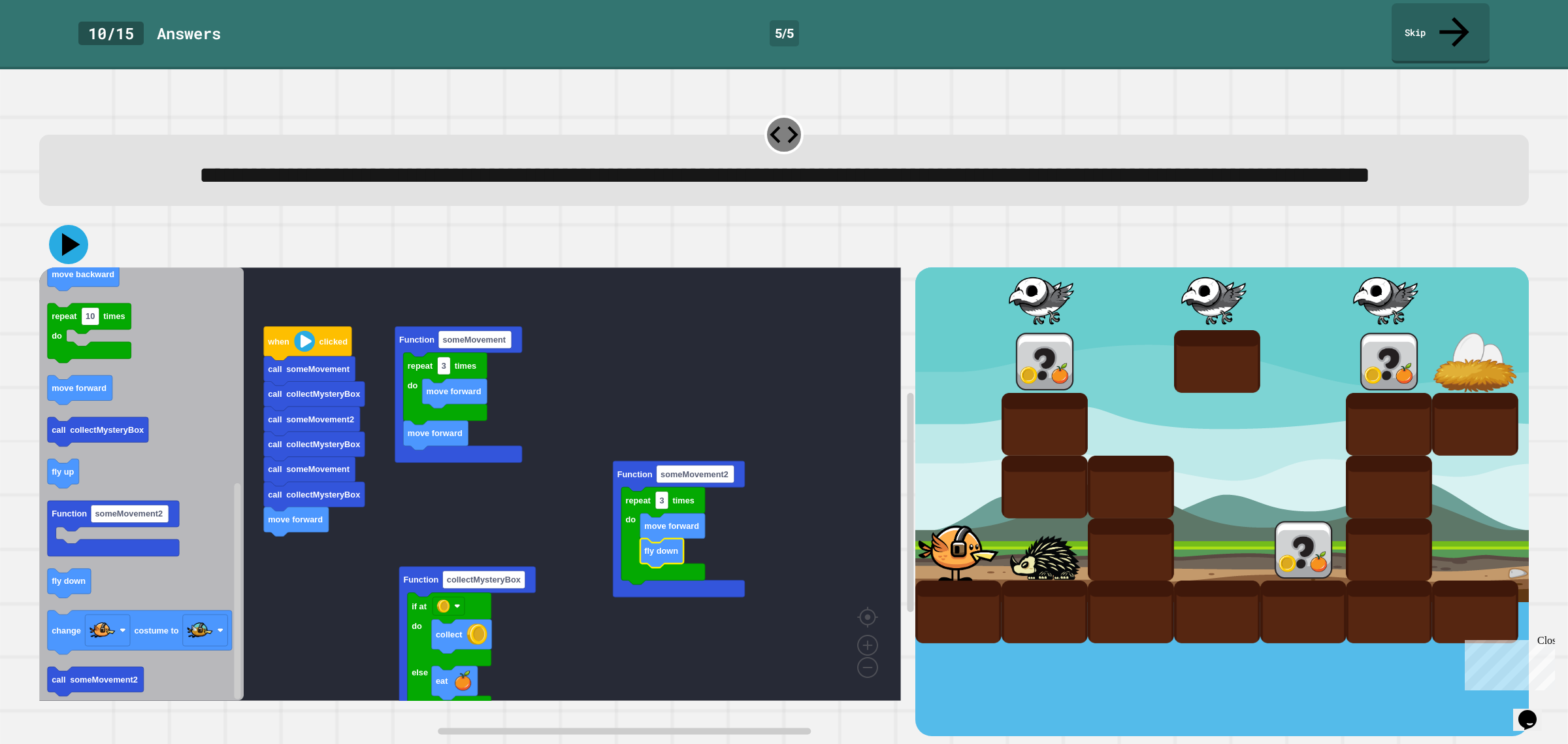
click at [62, 263] on icon at bounding box center [69, 245] width 39 height 39
click at [70, 255] on icon at bounding box center [71, 245] width 19 height 23
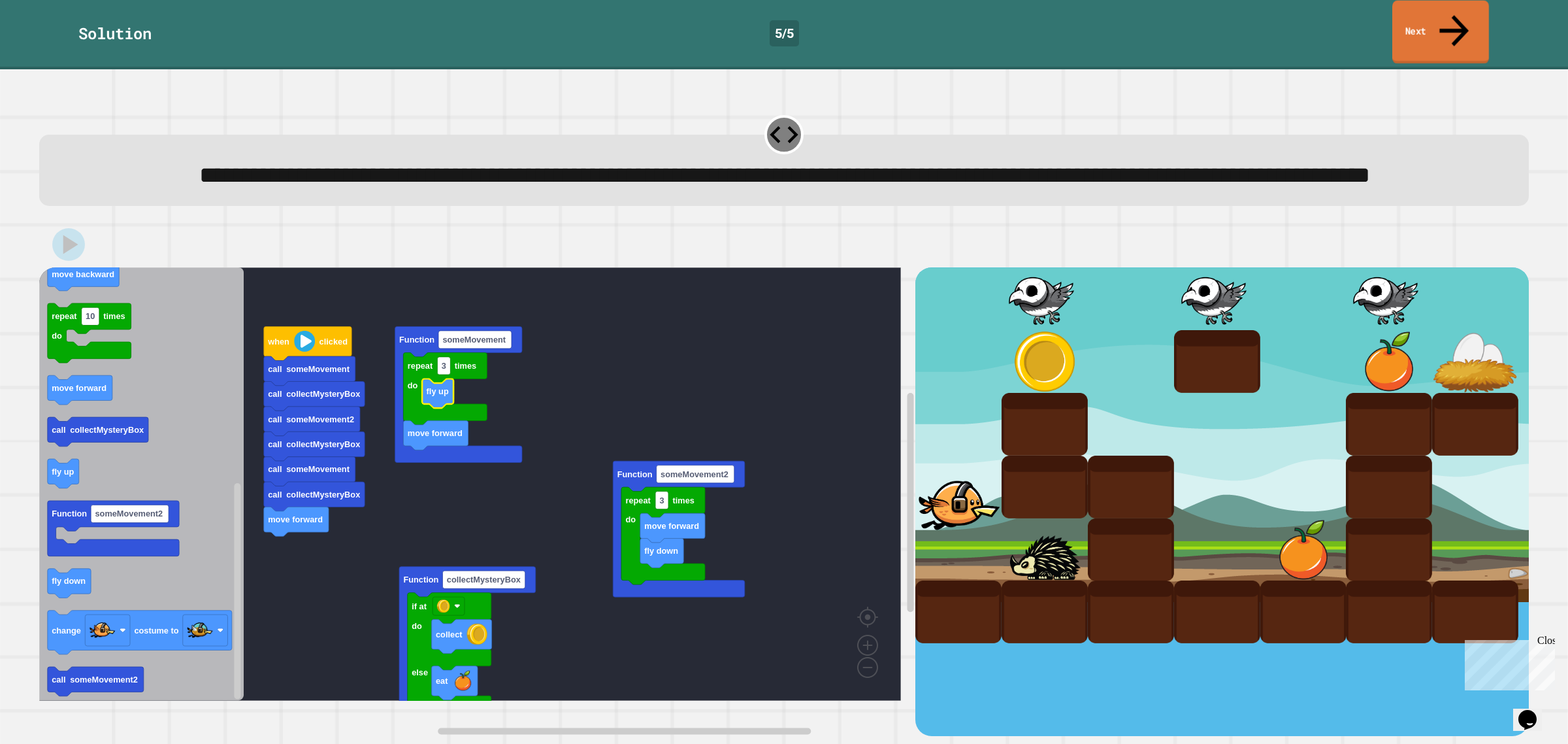
click at [1402, 5] on link "Next" at bounding box center [1440, 32] width 96 height 63
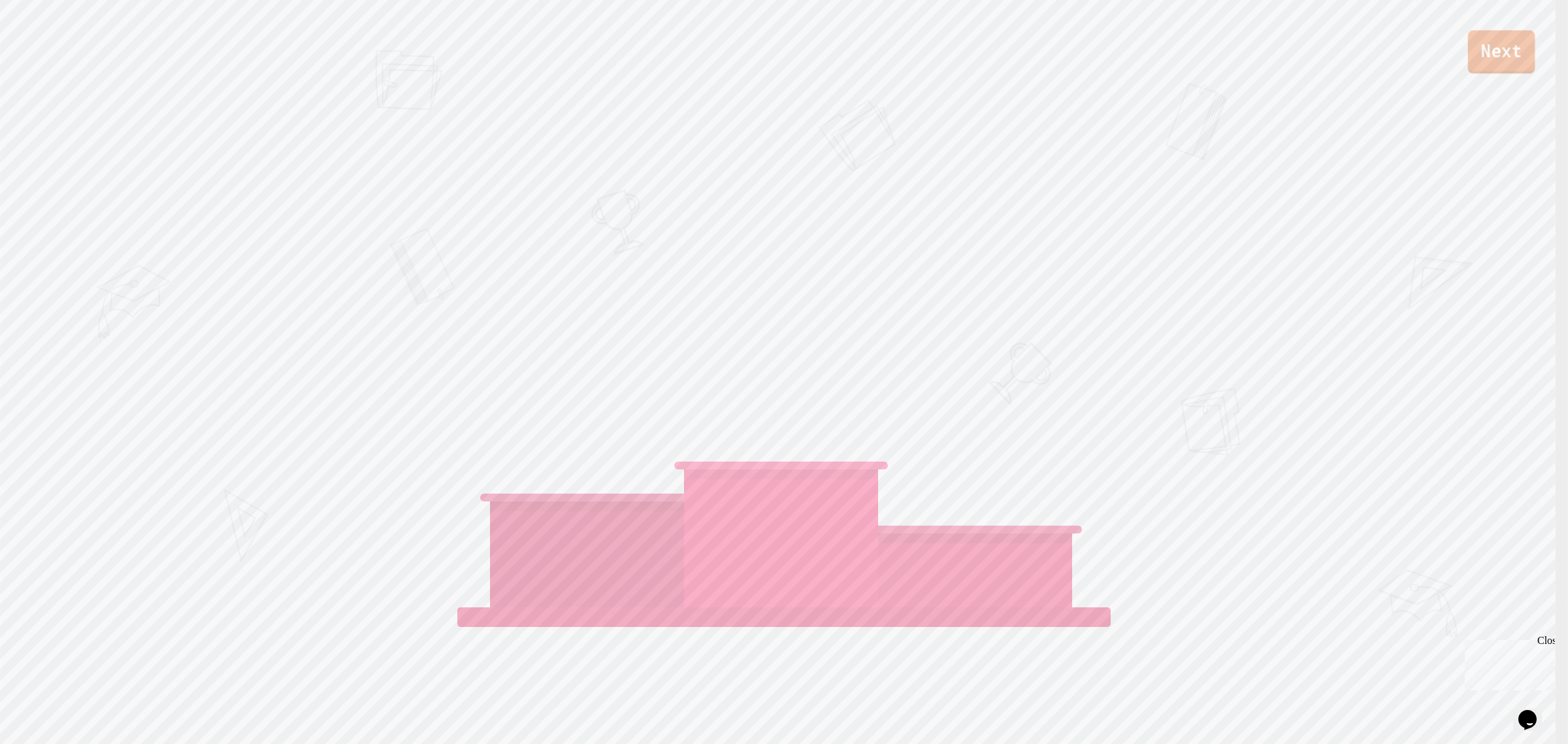
click at [1481, 44] on link "Next" at bounding box center [1502, 51] width 67 height 43
